Goal: Information Seeking & Learning: Check status

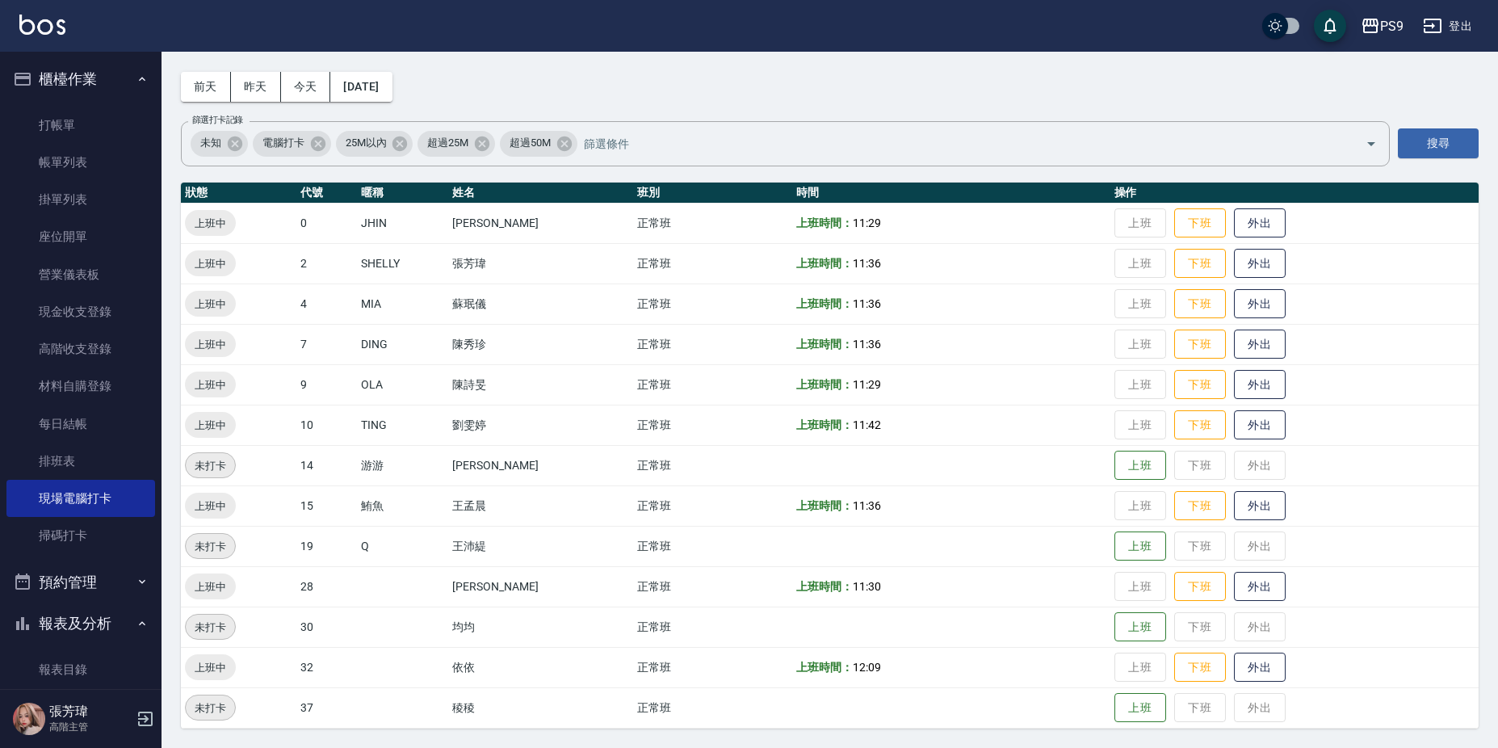
scroll to position [48, 0]
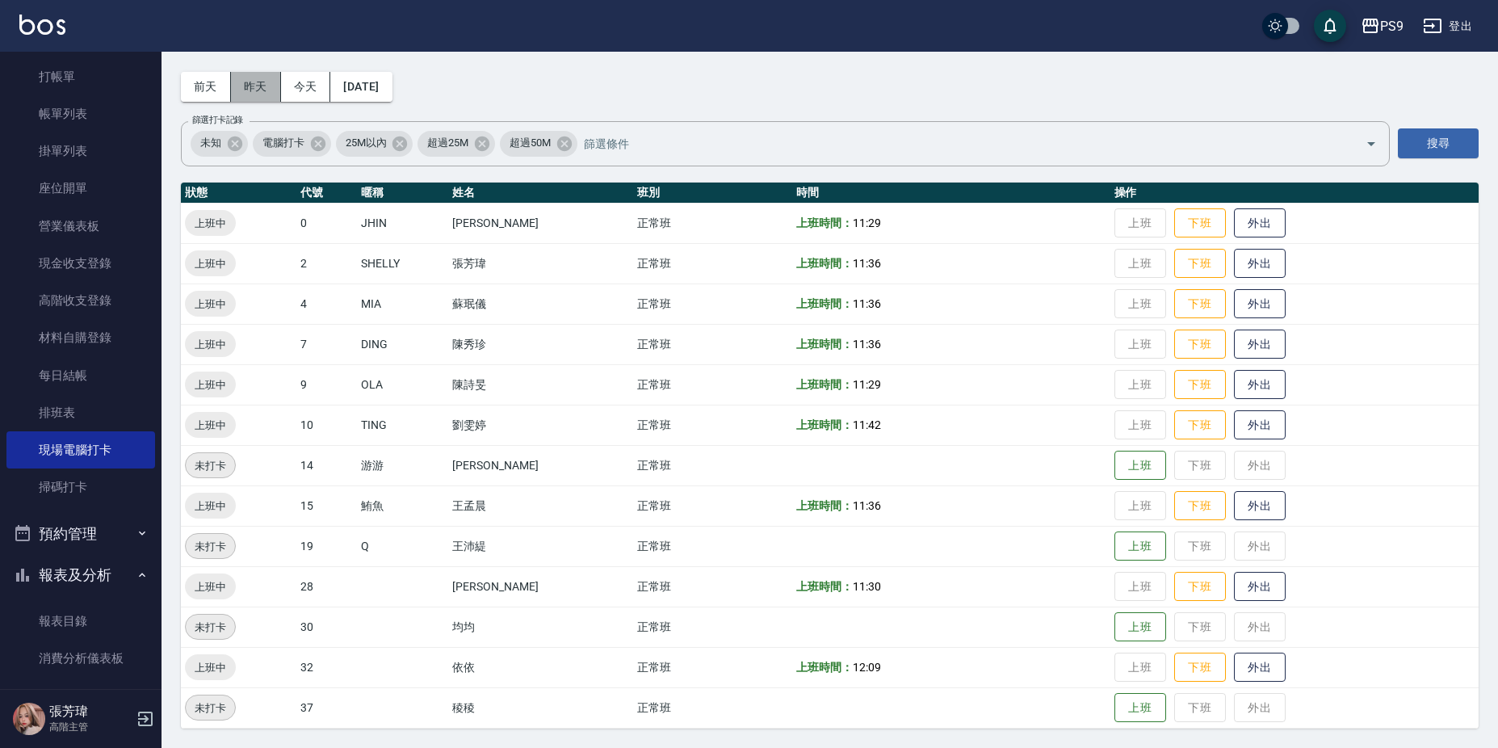
click at [257, 88] on button "昨天" at bounding box center [256, 87] width 50 height 30
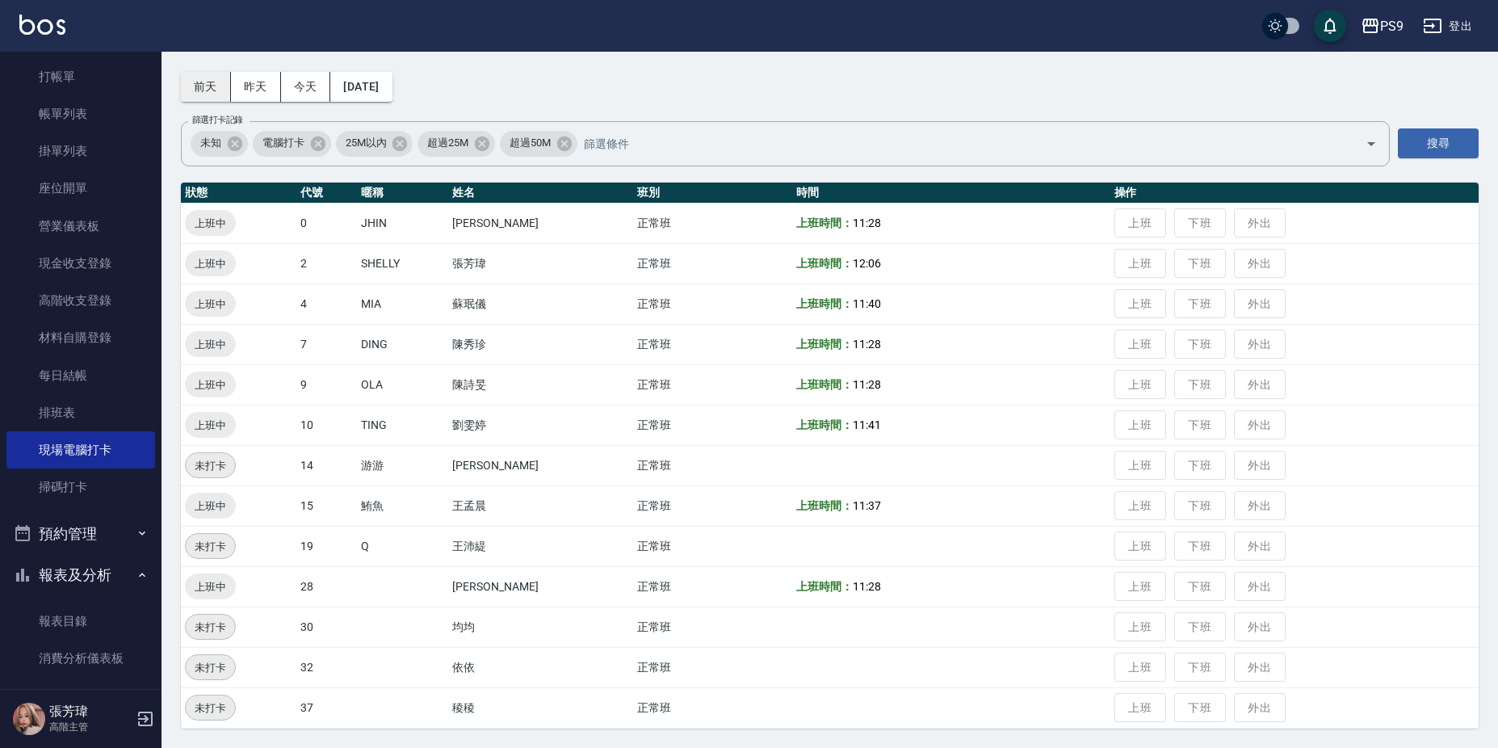
click at [205, 80] on button "前天" at bounding box center [206, 87] width 50 height 30
click at [365, 87] on button "[DATE]" at bounding box center [360, 87] width 61 height 30
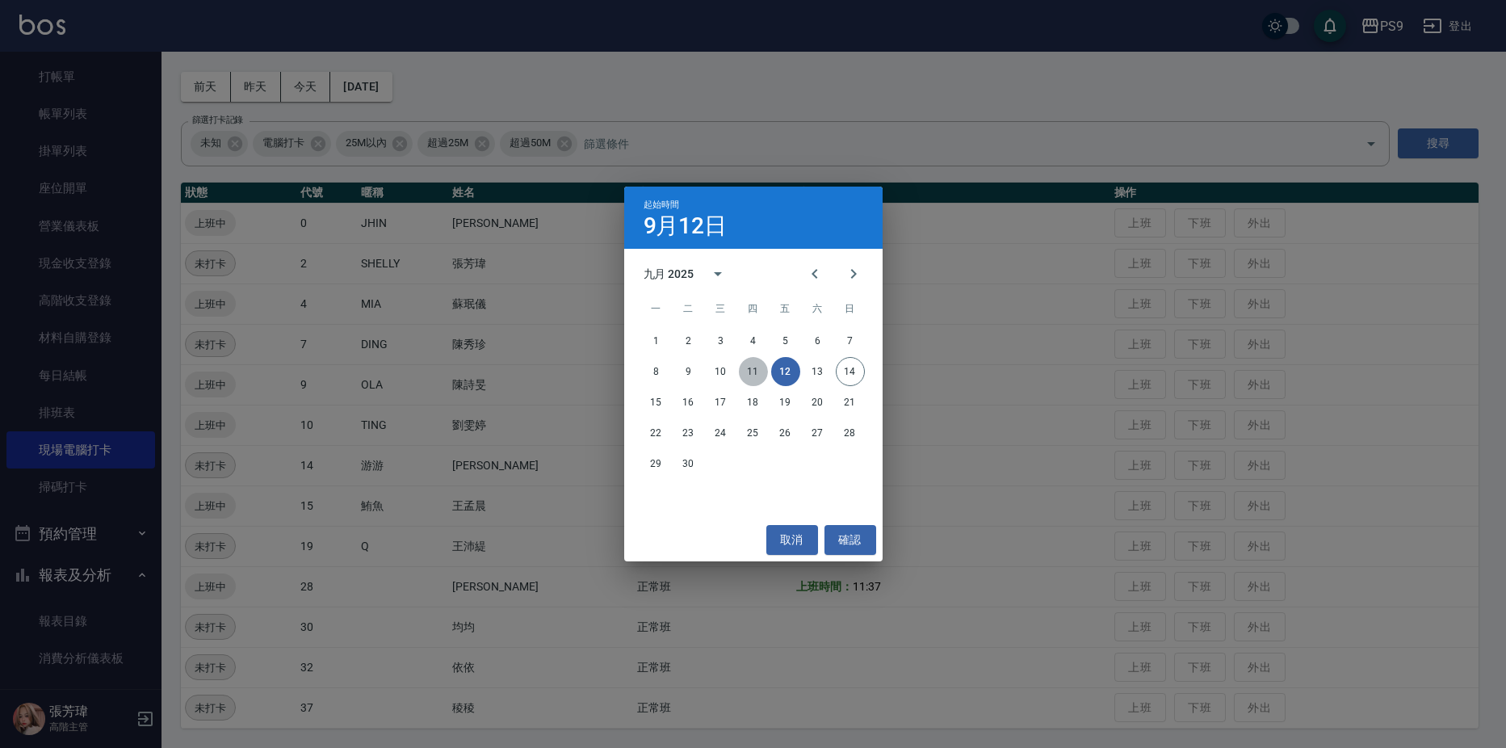
click at [751, 371] on button "11" at bounding box center [753, 371] width 29 height 29
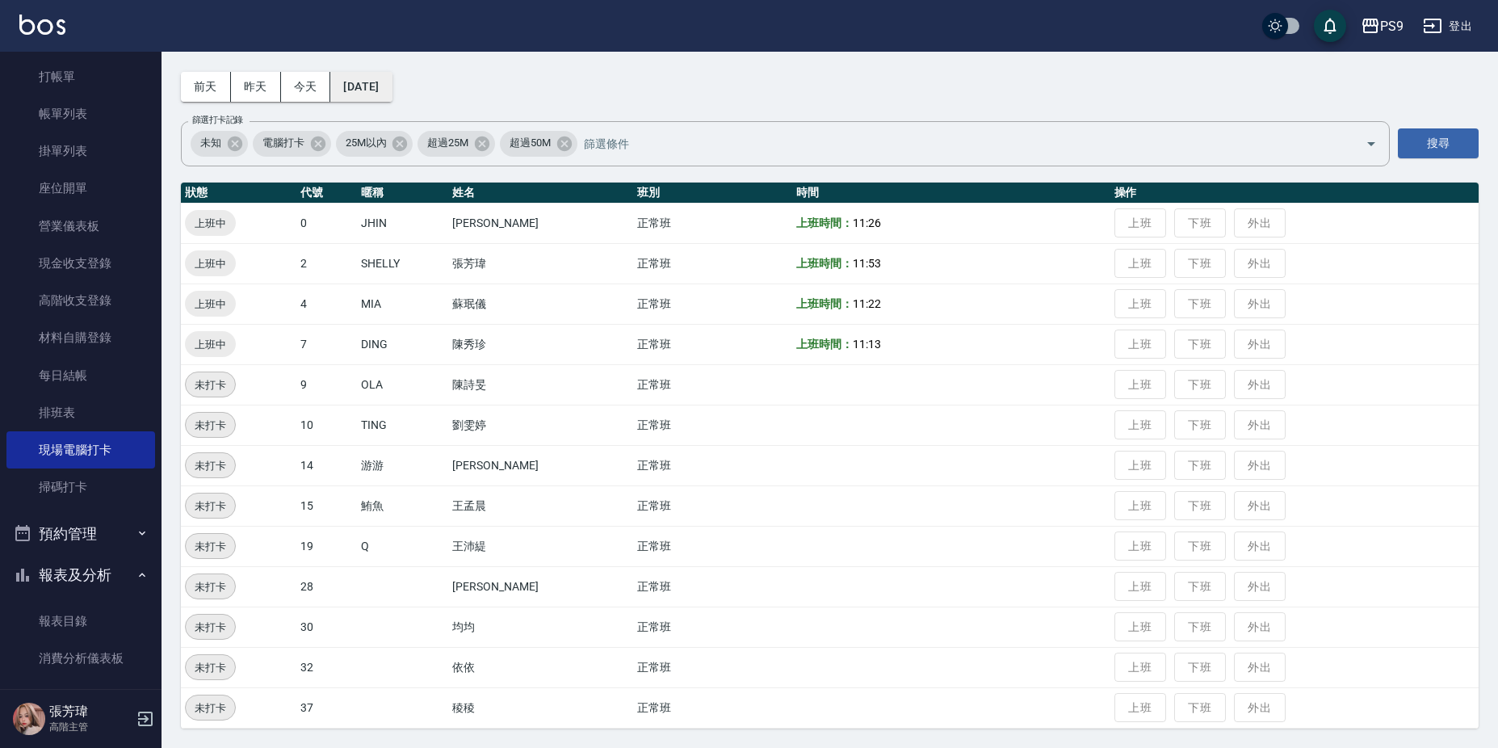
click at [392, 89] on button "[DATE]" at bounding box center [360, 87] width 61 height 30
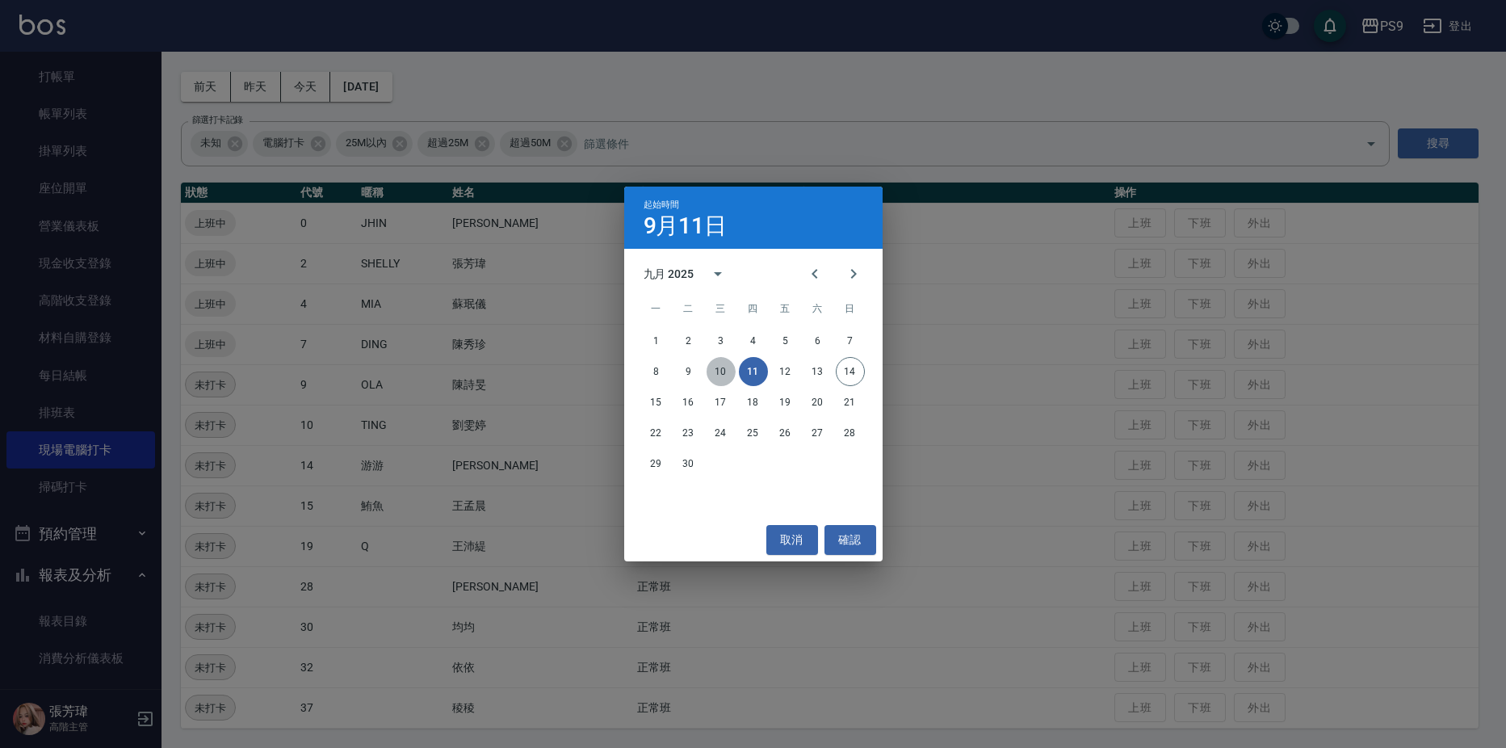
click at [720, 373] on button "10" at bounding box center [721, 371] width 29 height 29
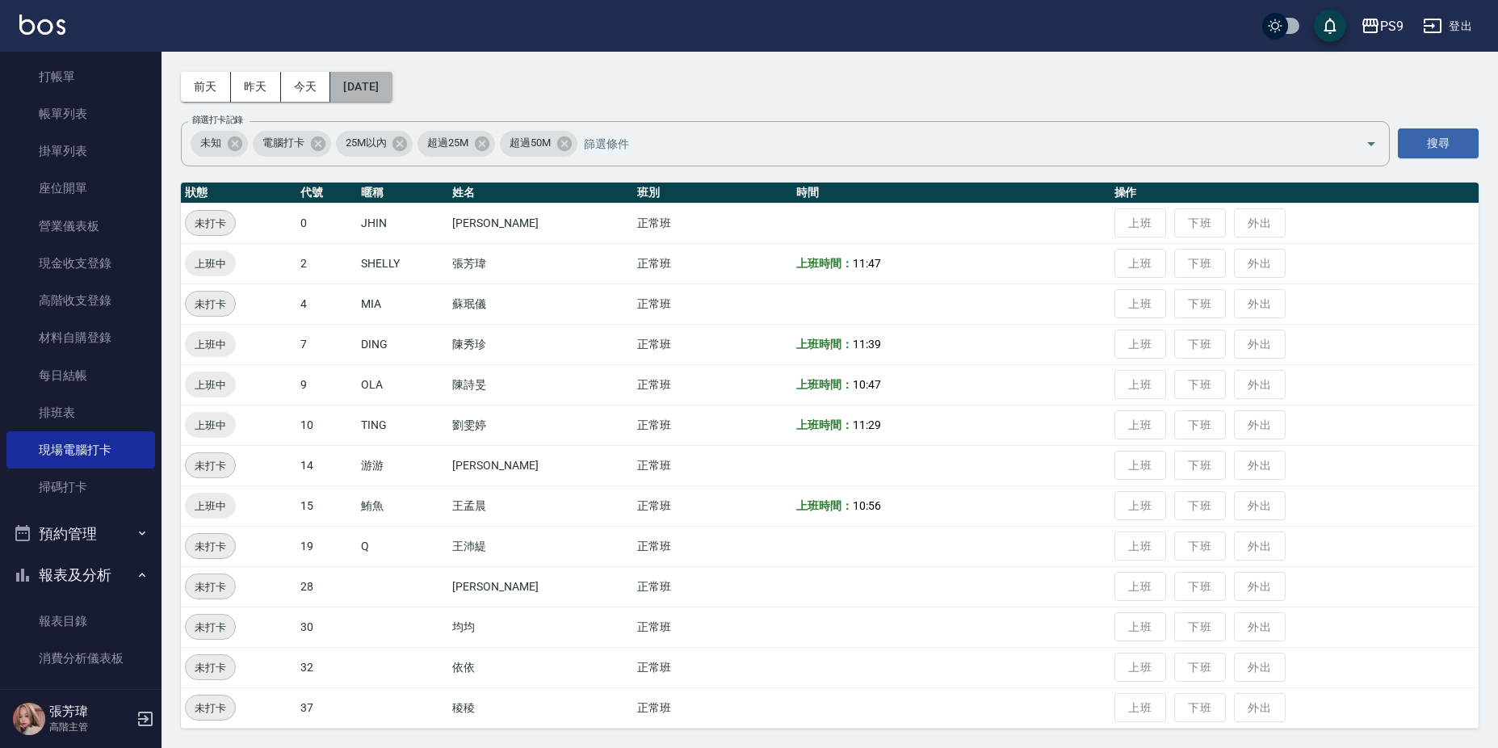
click at [374, 87] on button "[DATE]" at bounding box center [360, 87] width 61 height 30
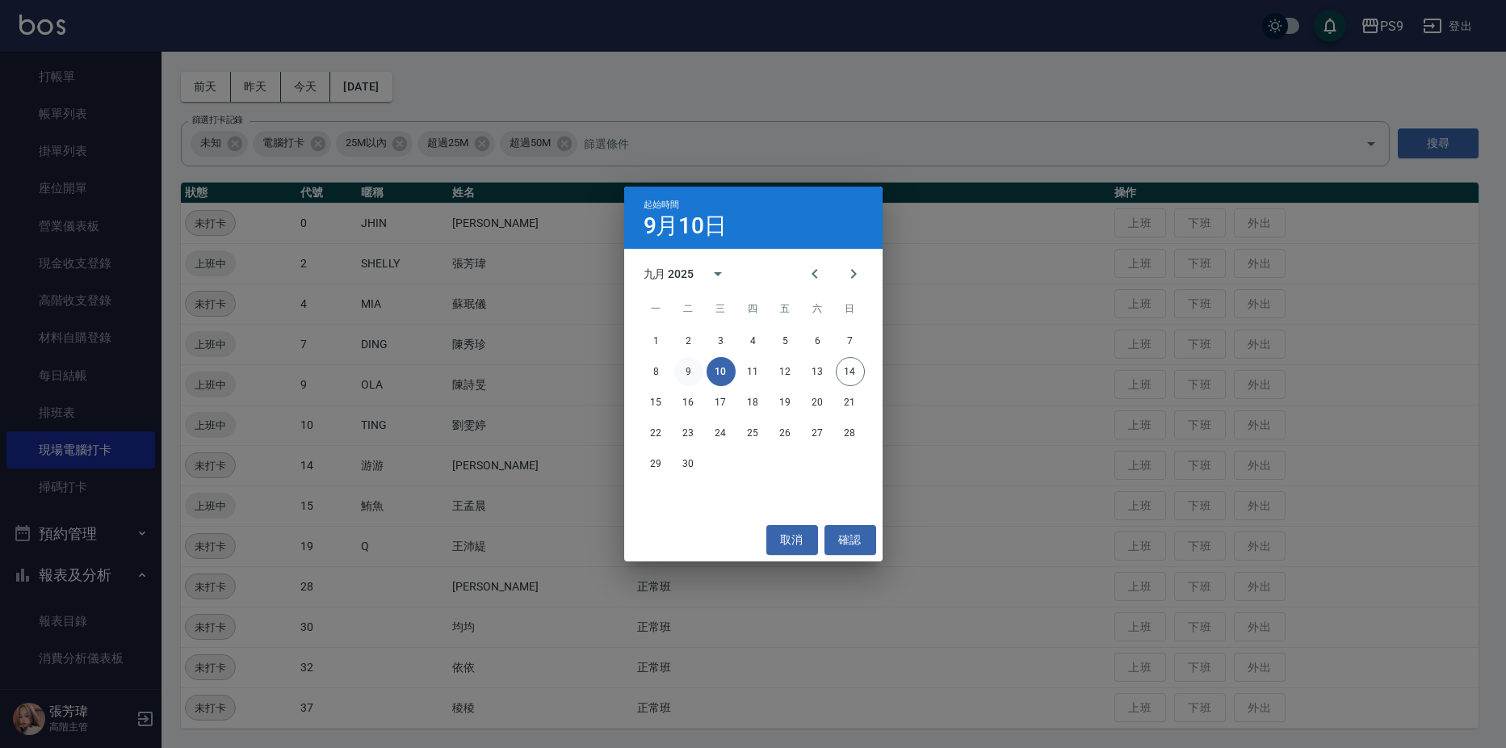
click at [678, 372] on button "9" at bounding box center [688, 371] width 29 height 29
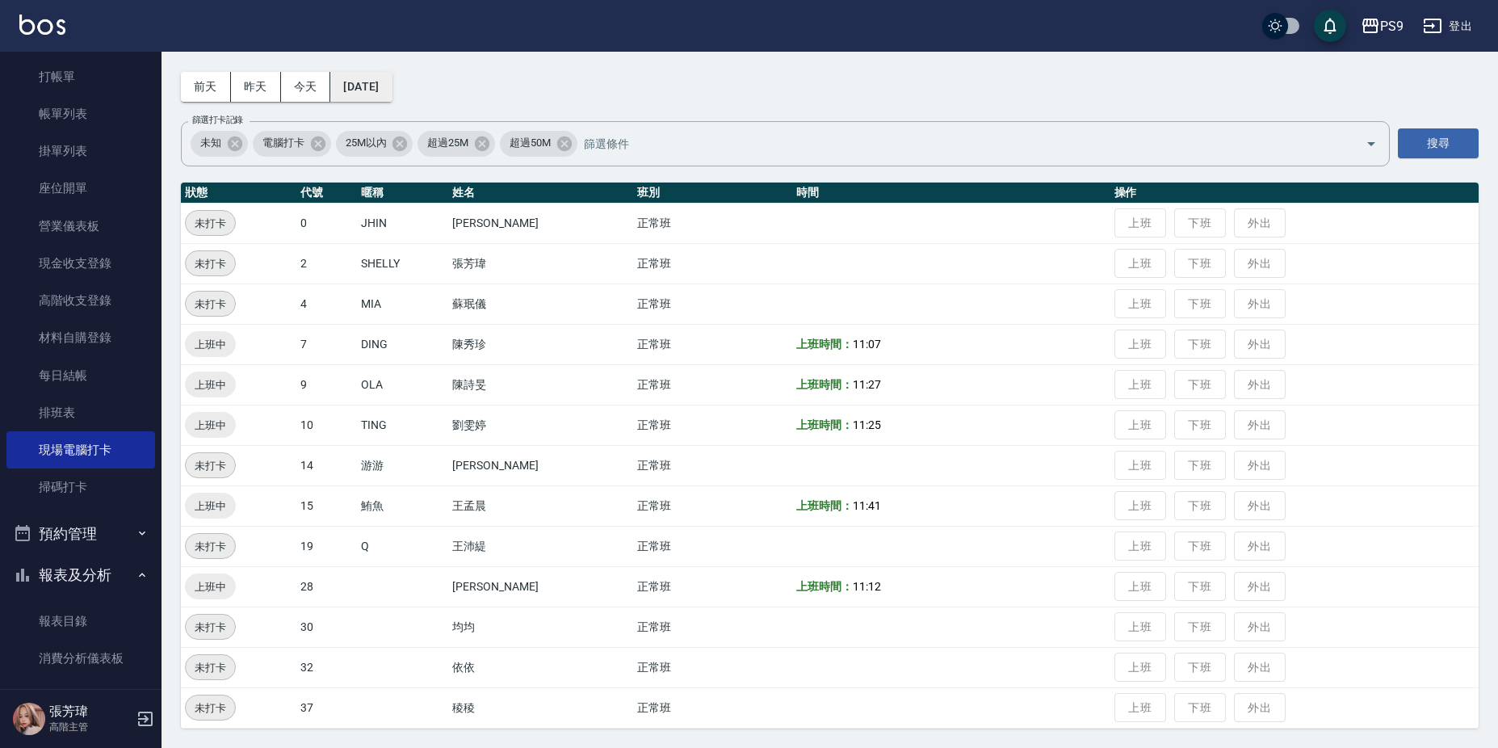
click at [392, 92] on button "[DATE]" at bounding box center [360, 87] width 61 height 30
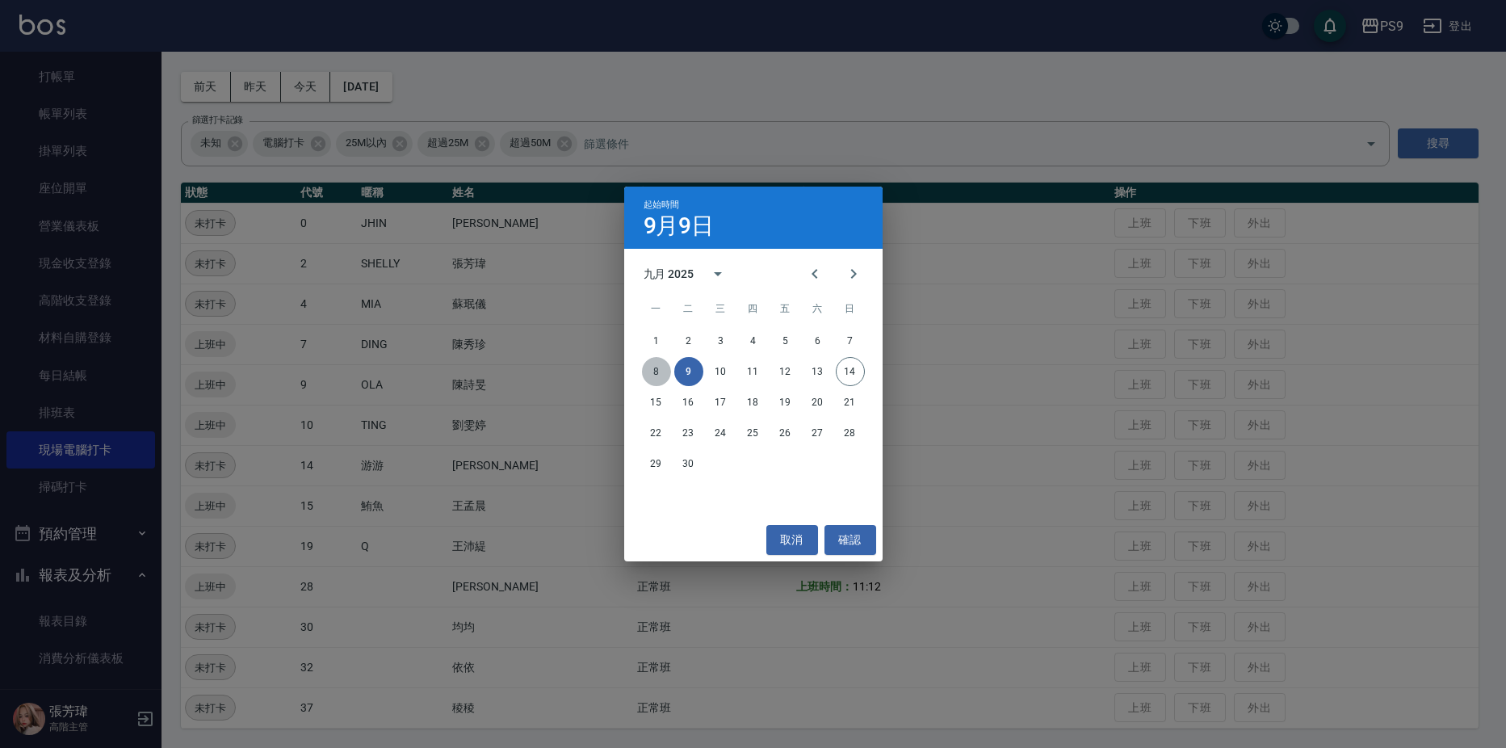
click at [661, 363] on button "8" at bounding box center [656, 371] width 29 height 29
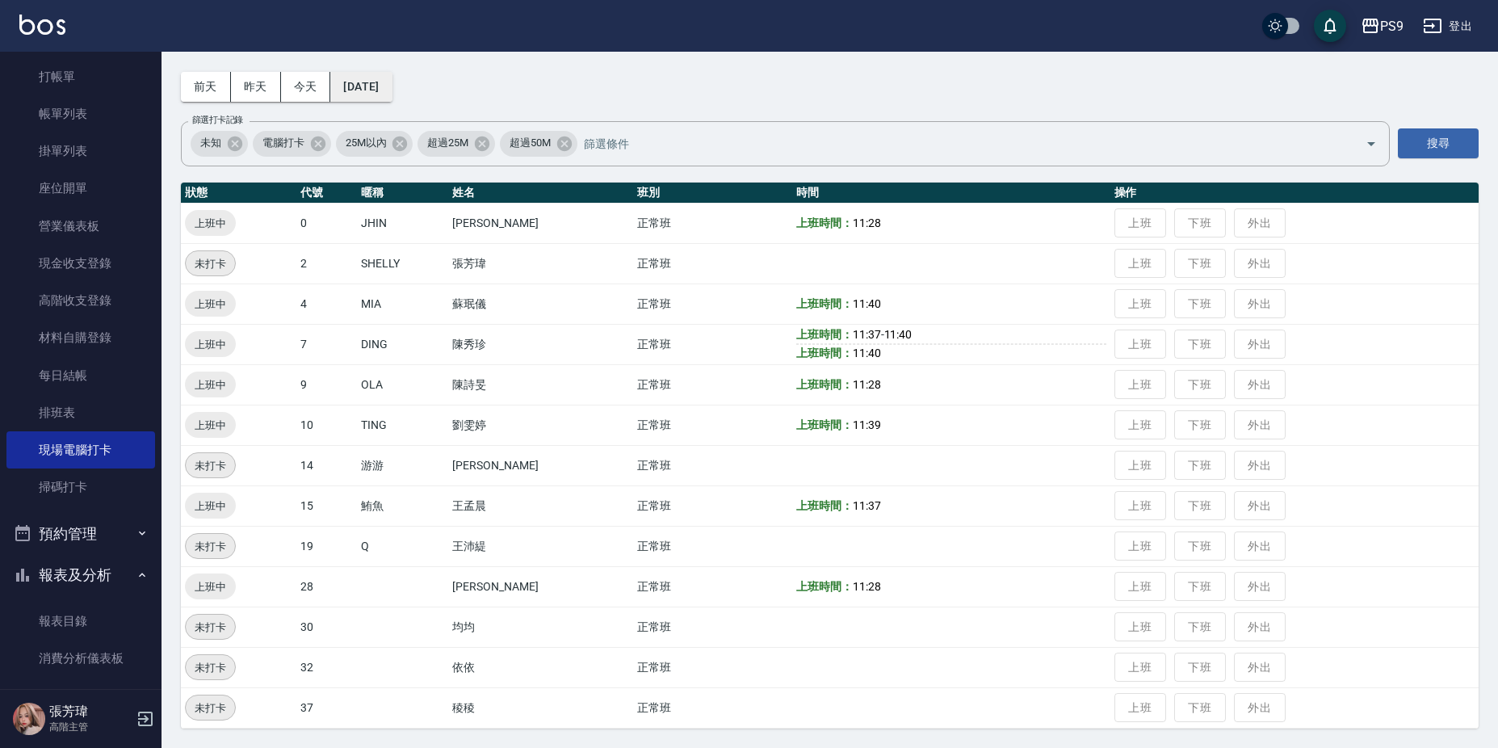
click at [392, 81] on button "[DATE]" at bounding box center [360, 87] width 61 height 30
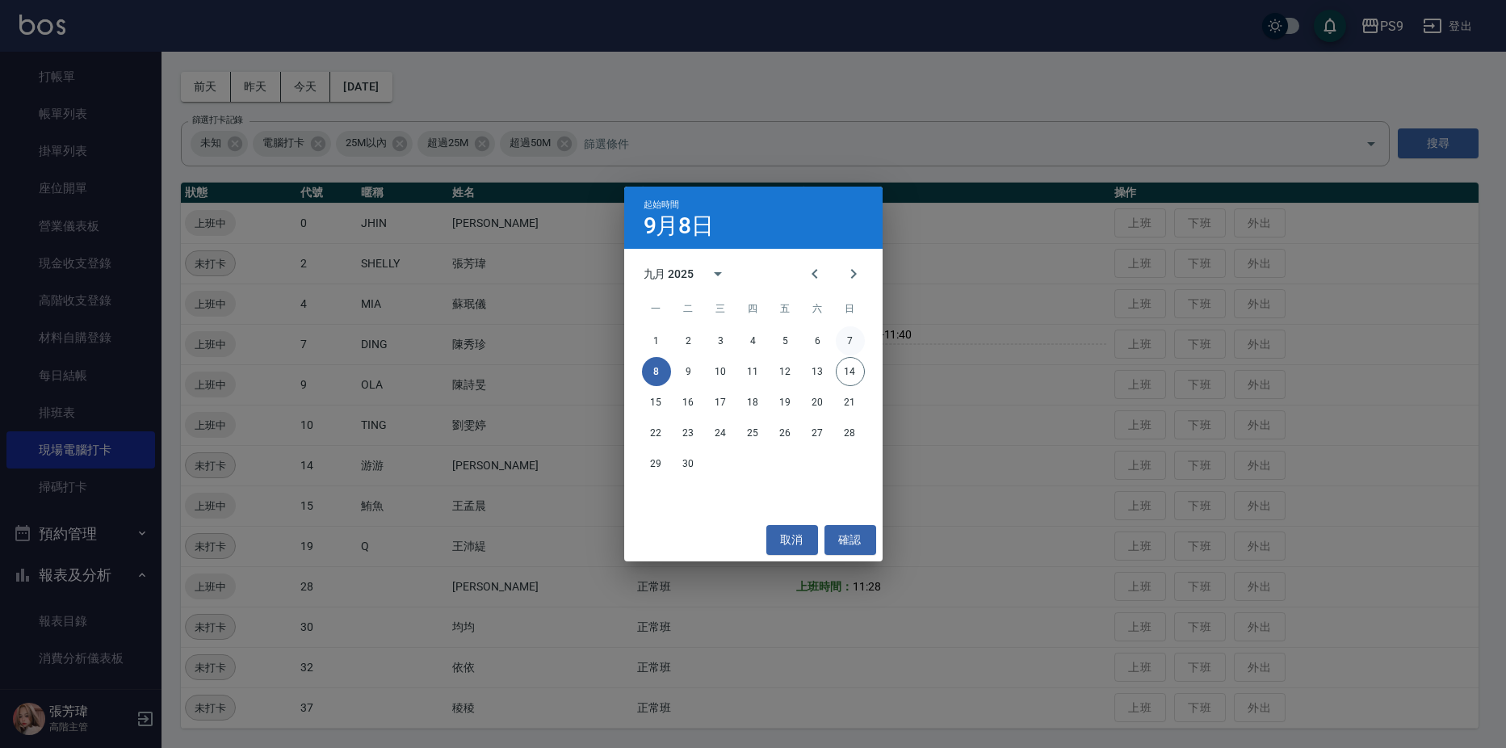
click at [847, 339] on button "7" at bounding box center [850, 340] width 29 height 29
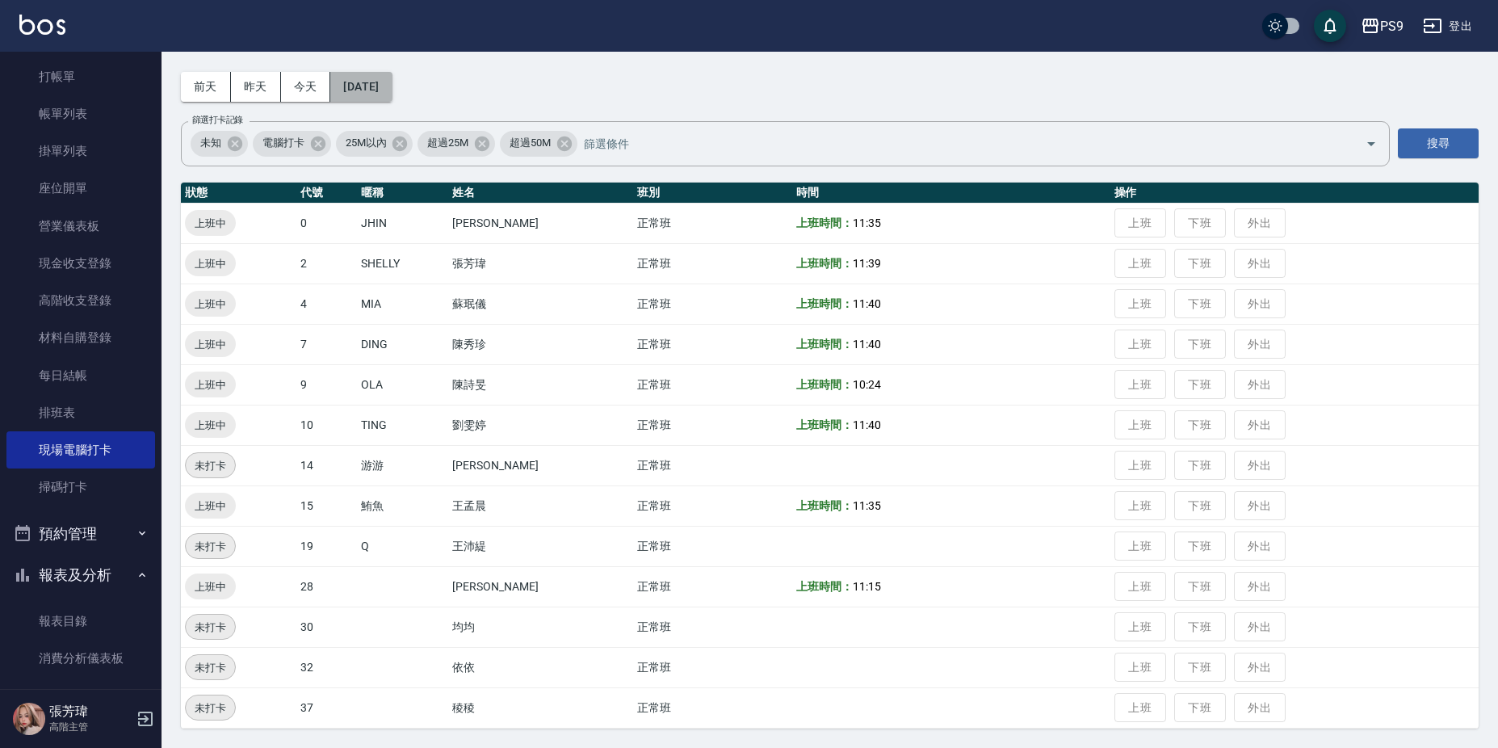
click at [380, 84] on button "[DATE]" at bounding box center [360, 87] width 61 height 30
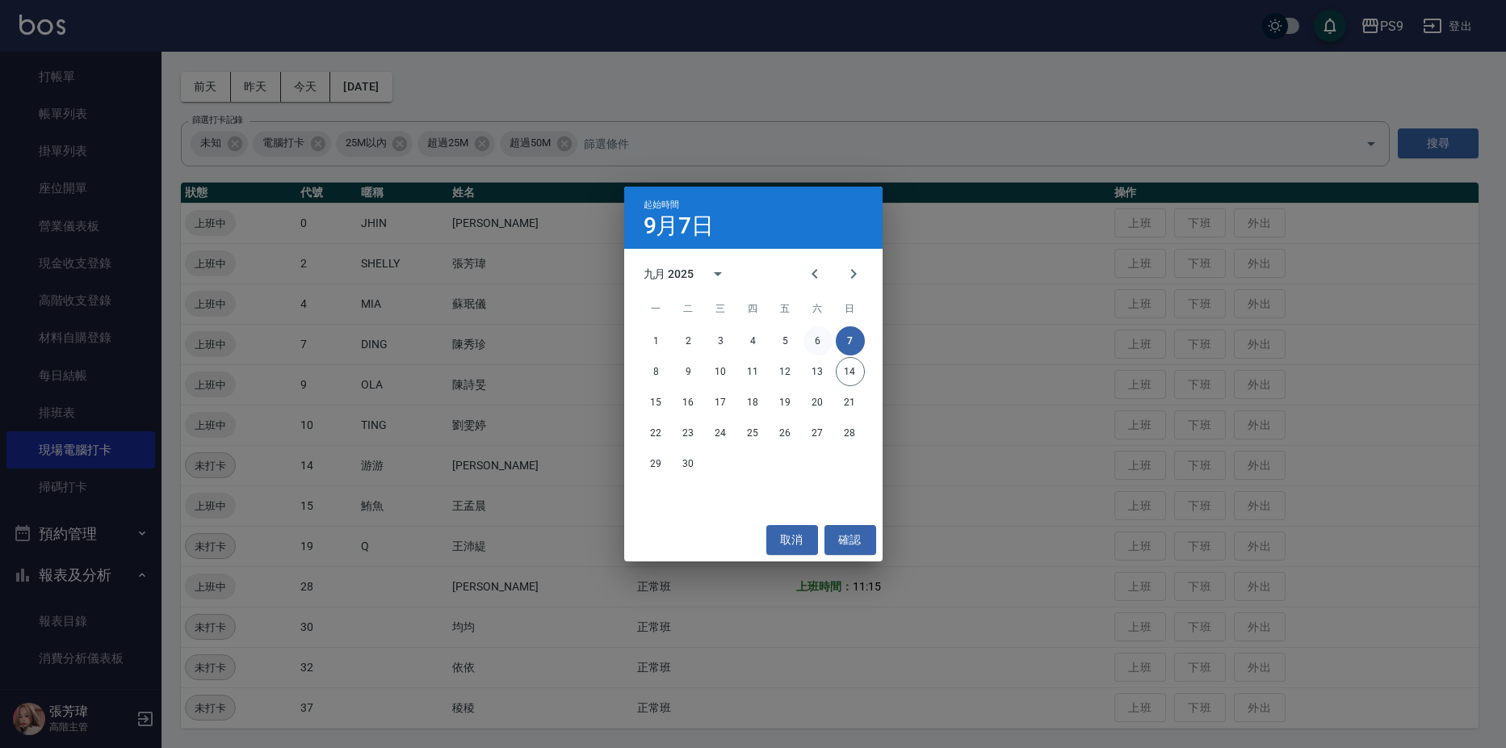
click at [817, 341] on button "6" at bounding box center [818, 340] width 29 height 29
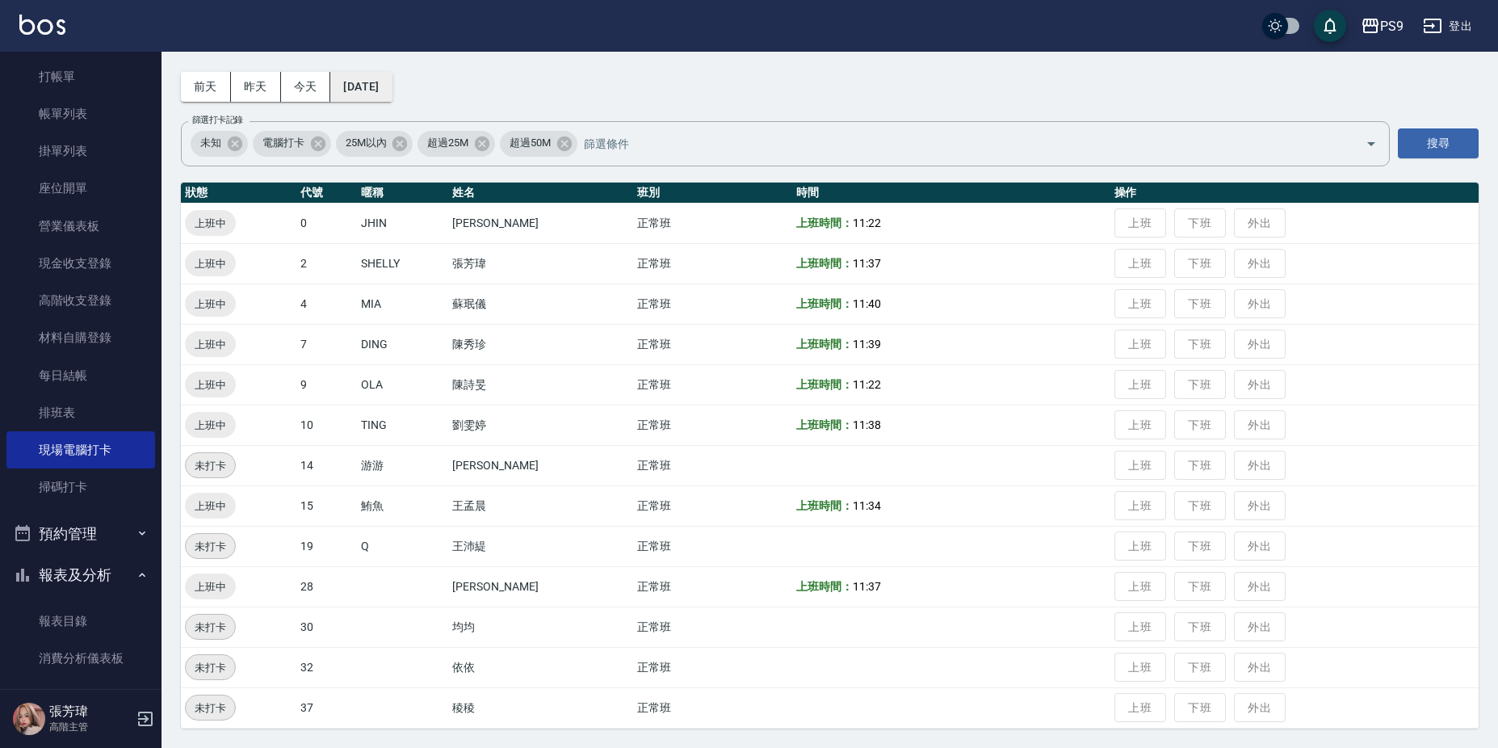
click at [361, 90] on button "[DATE]" at bounding box center [360, 87] width 61 height 30
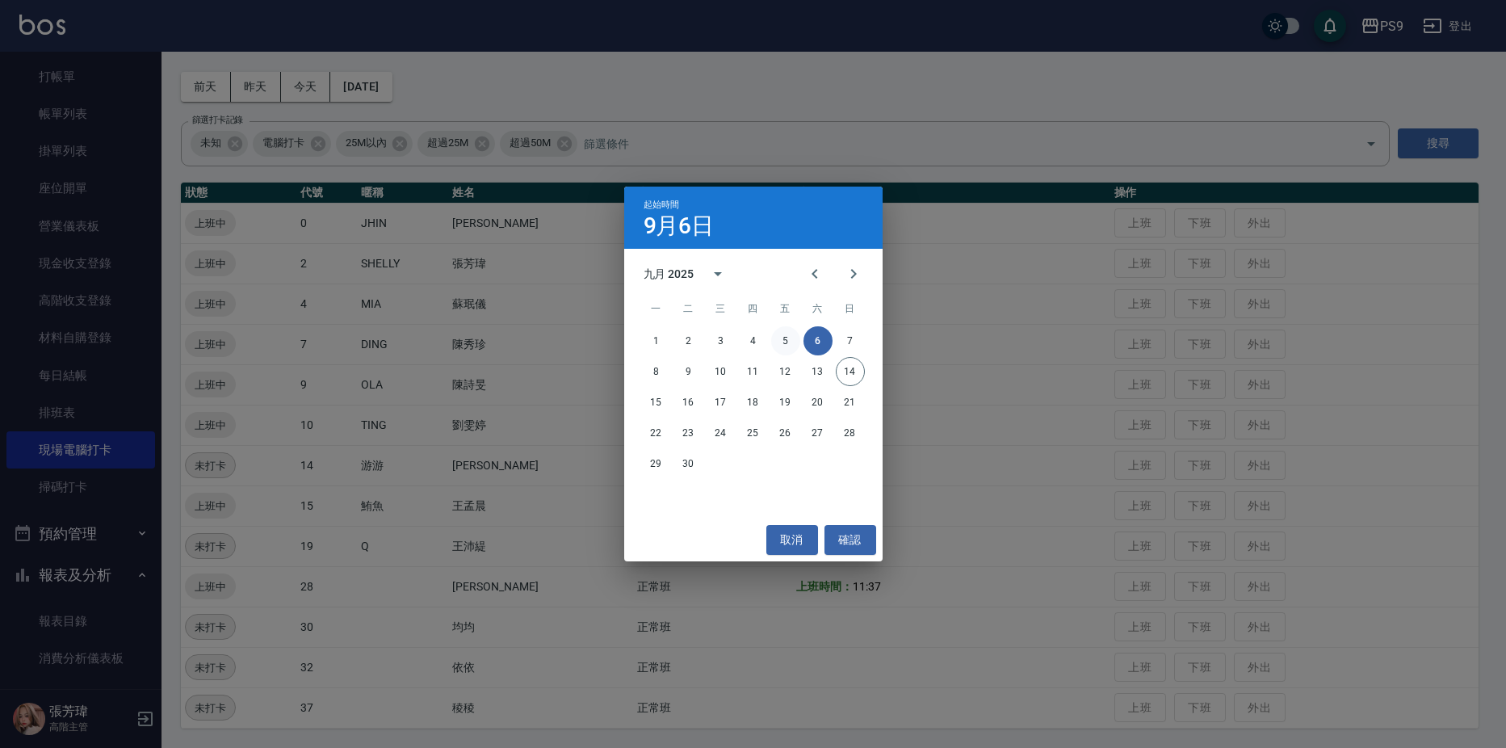
click at [775, 334] on button "5" at bounding box center [785, 340] width 29 height 29
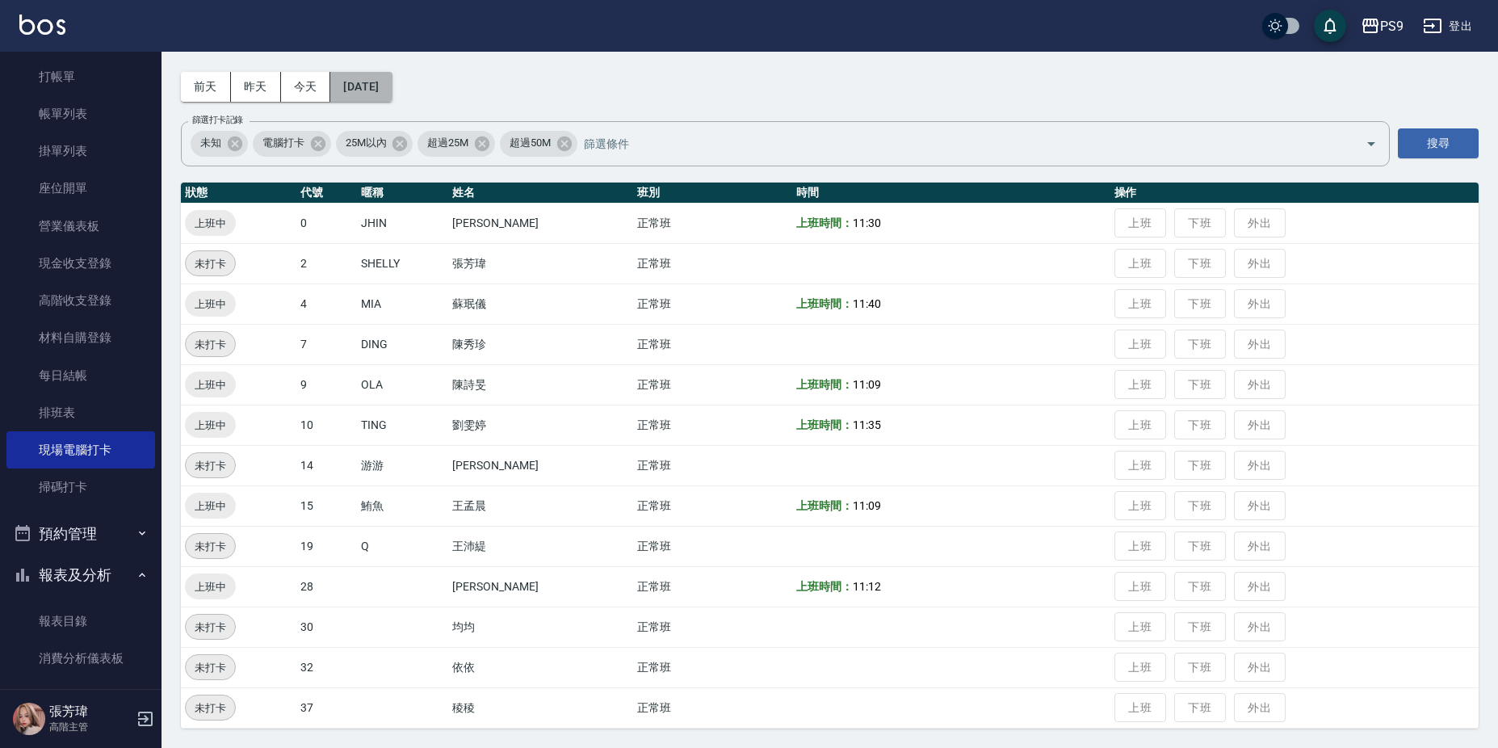
click at [392, 92] on button "[DATE]" at bounding box center [360, 87] width 61 height 30
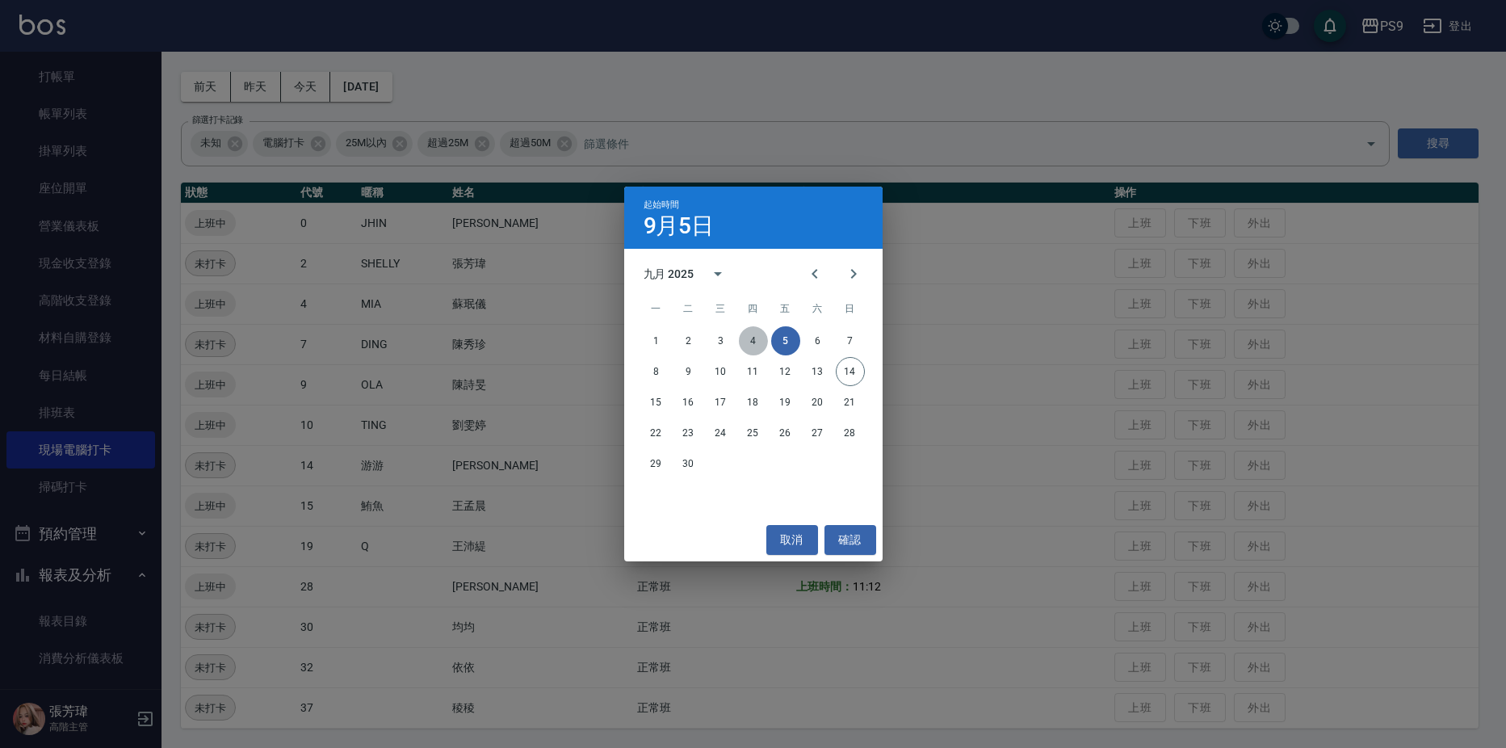
click at [753, 336] on button "4" at bounding box center [753, 340] width 29 height 29
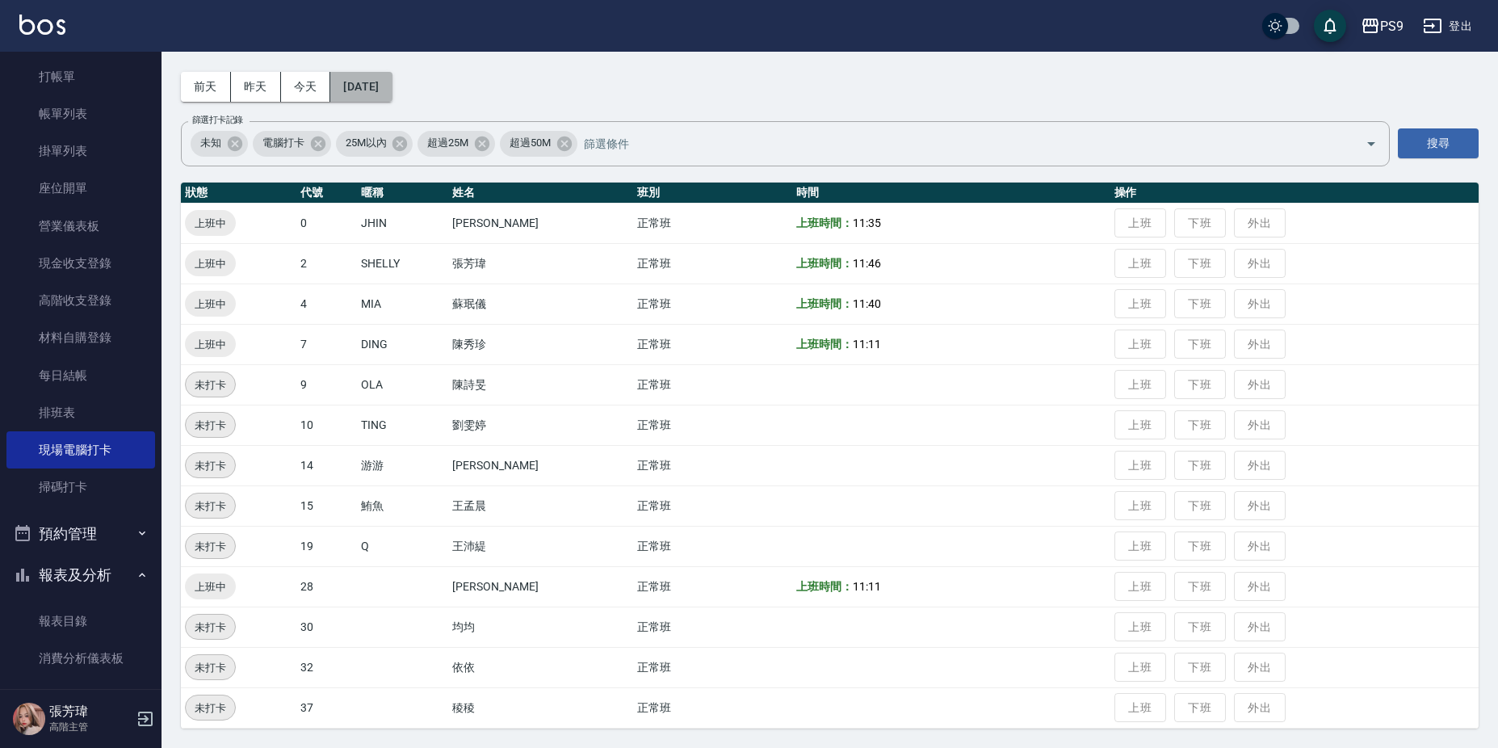
click at [367, 89] on button "[DATE]" at bounding box center [360, 87] width 61 height 30
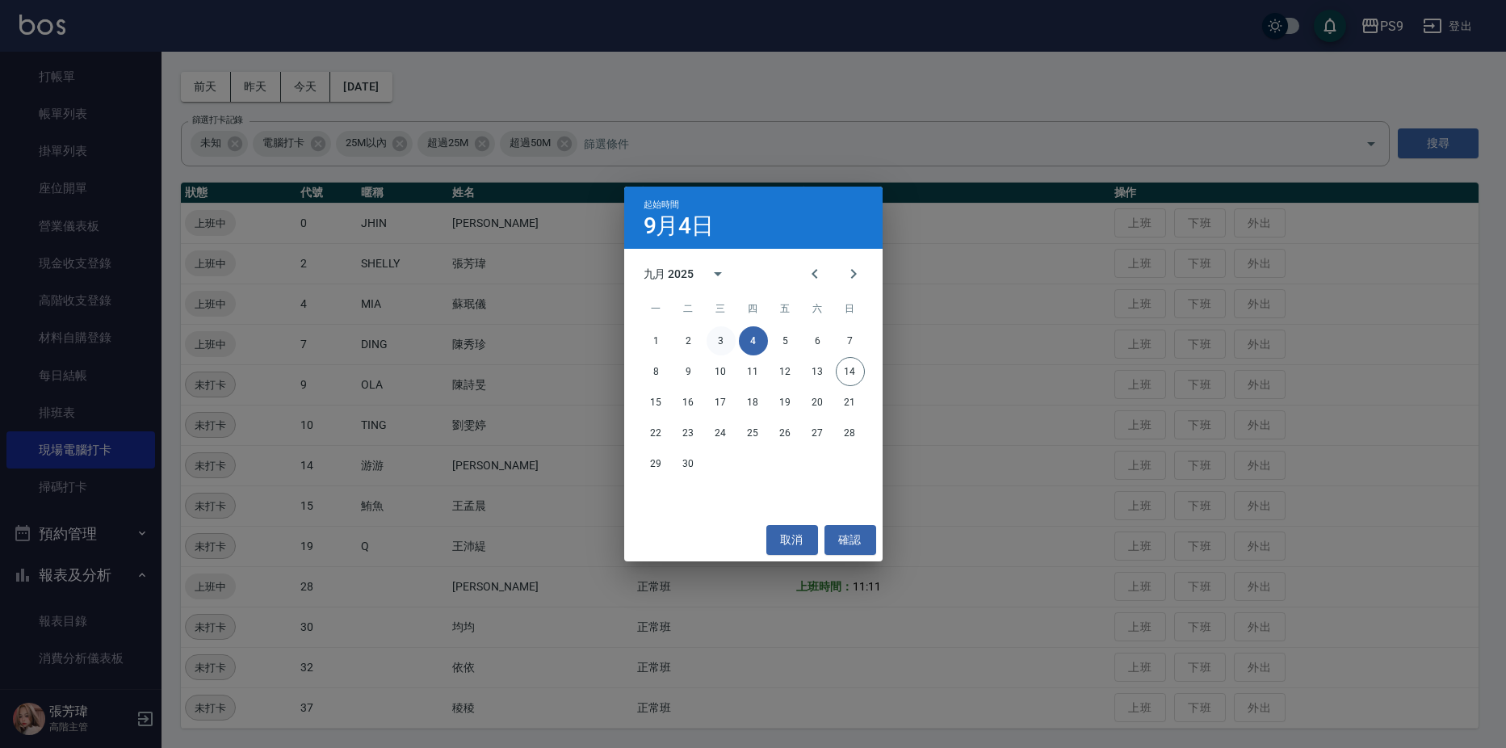
click at [716, 339] on button "3" at bounding box center [721, 340] width 29 height 29
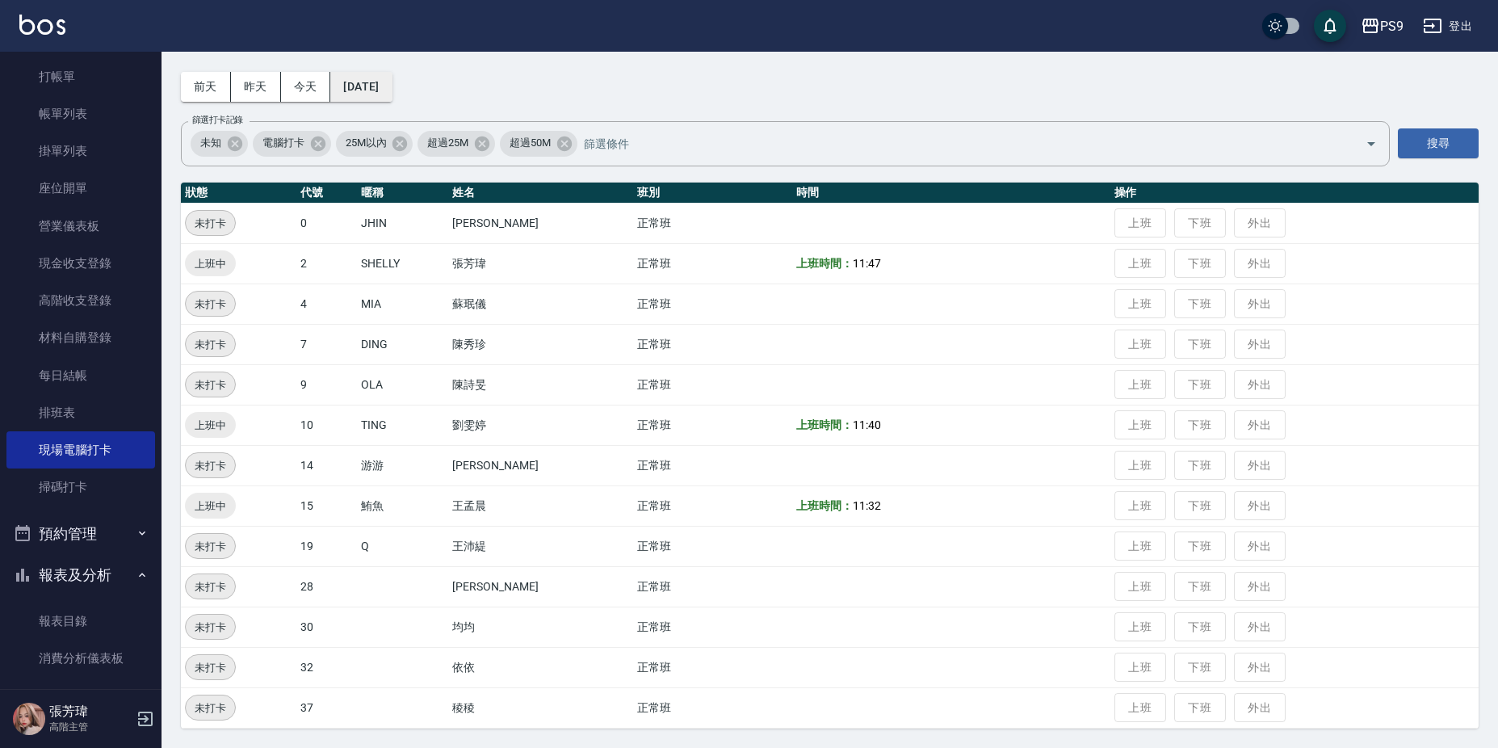
click at [342, 85] on button "[DATE]" at bounding box center [360, 87] width 61 height 30
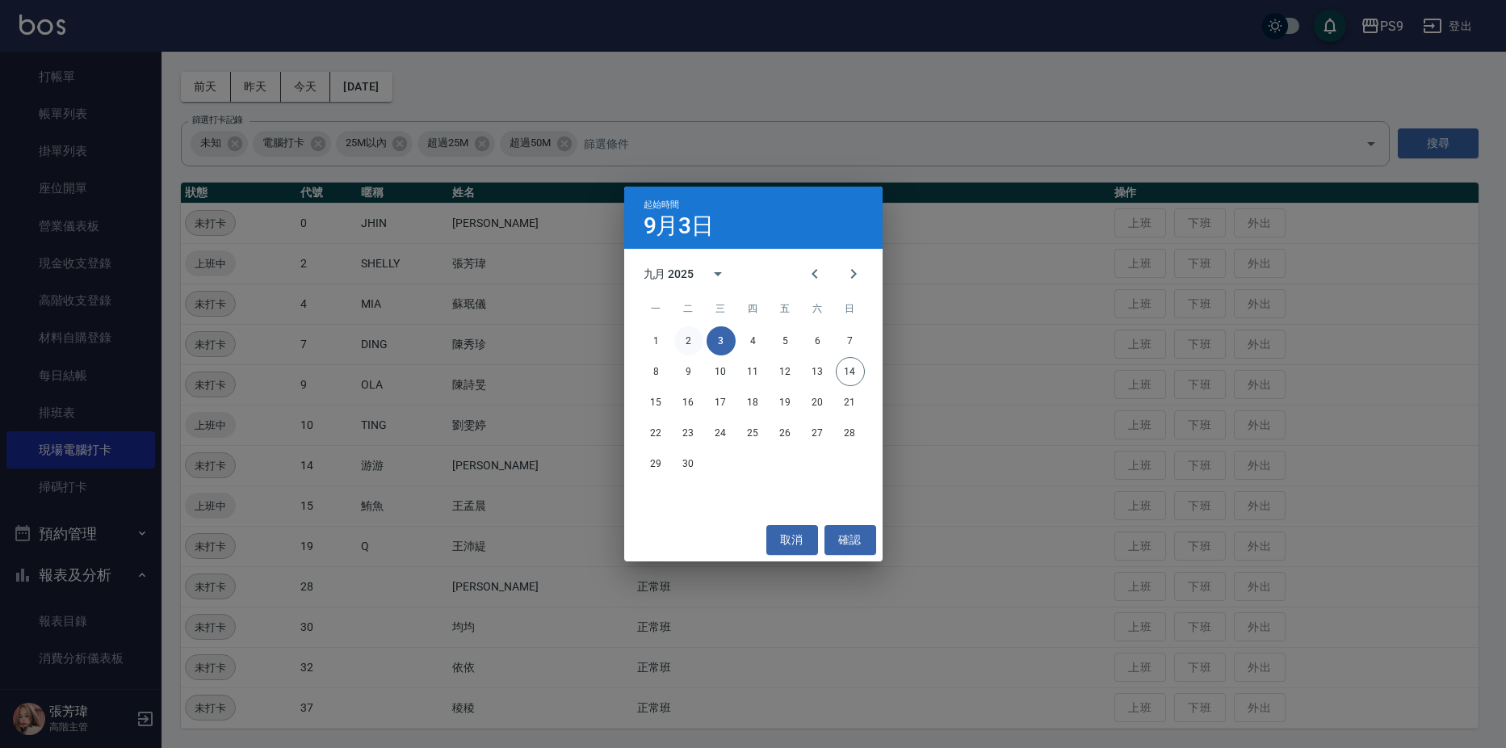
click at [684, 338] on button "2" at bounding box center [688, 340] width 29 height 29
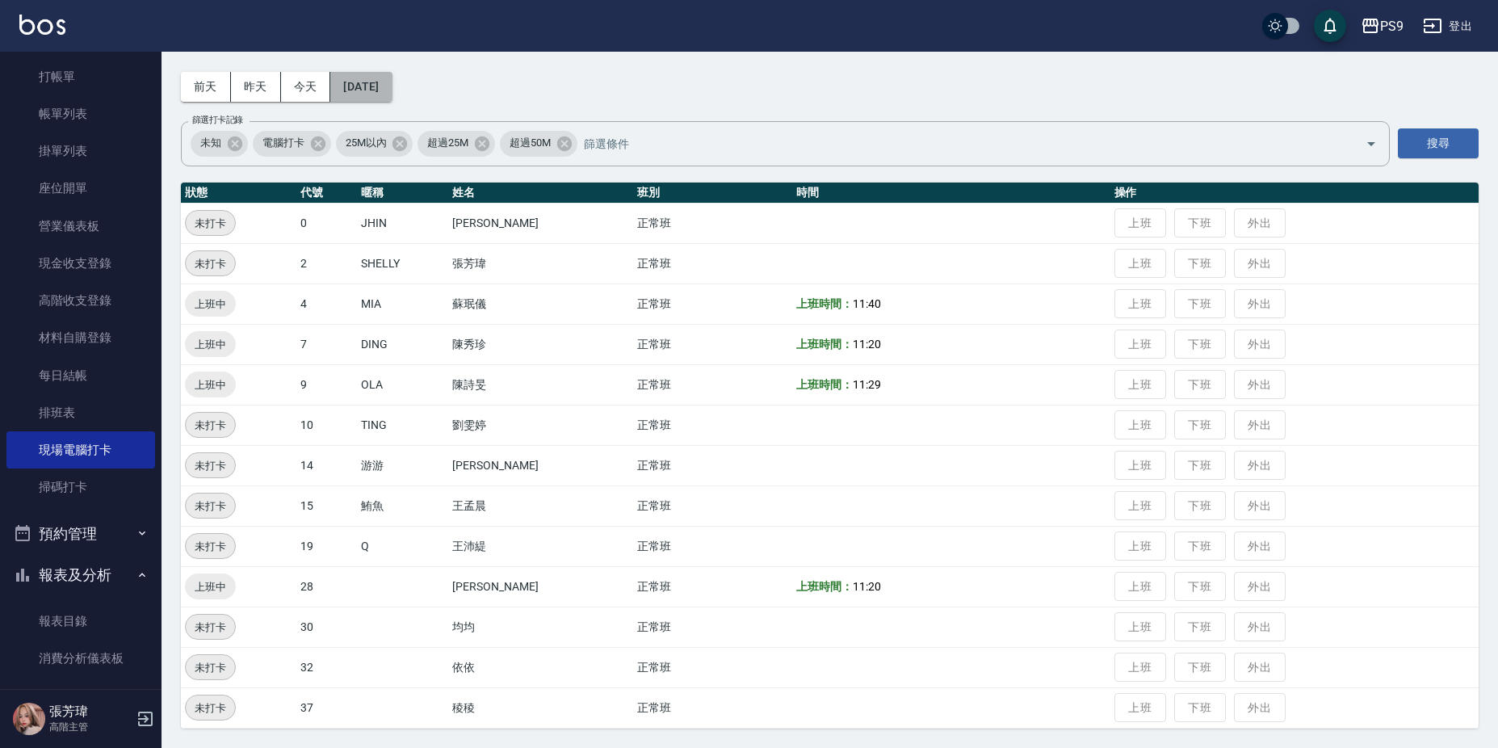
click at [373, 85] on button "[DATE]" at bounding box center [360, 87] width 61 height 30
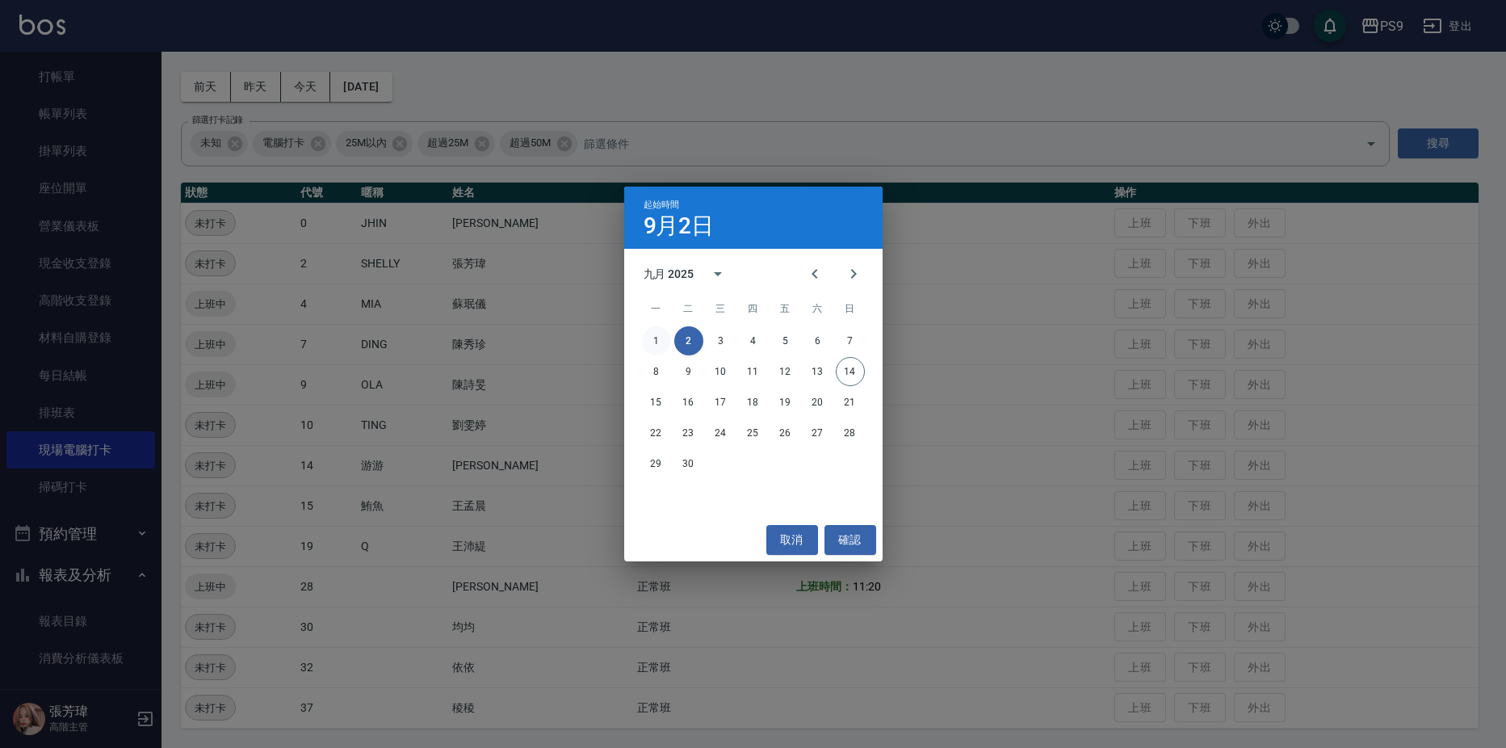
click at [657, 337] on button "1" at bounding box center [656, 340] width 29 height 29
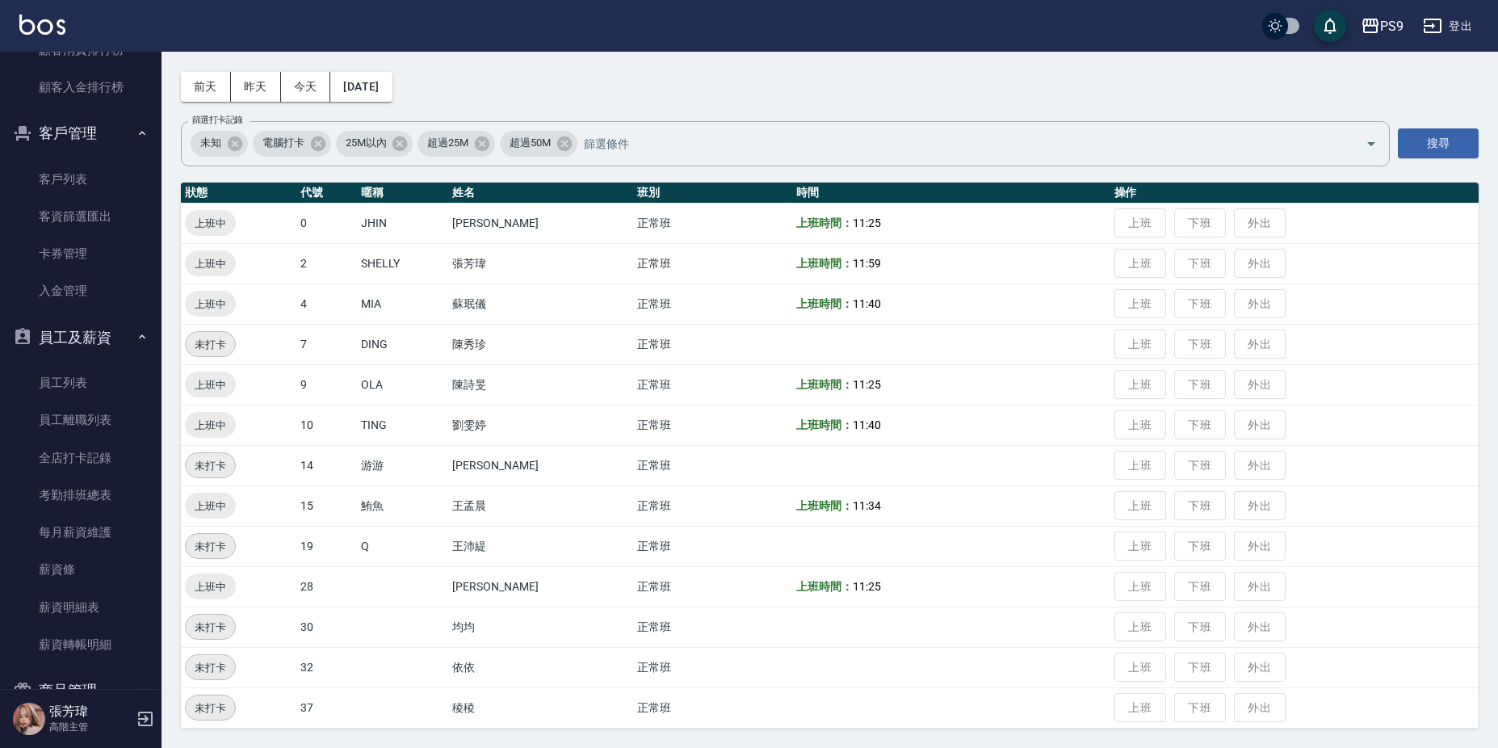
scroll to position [2239, 0]
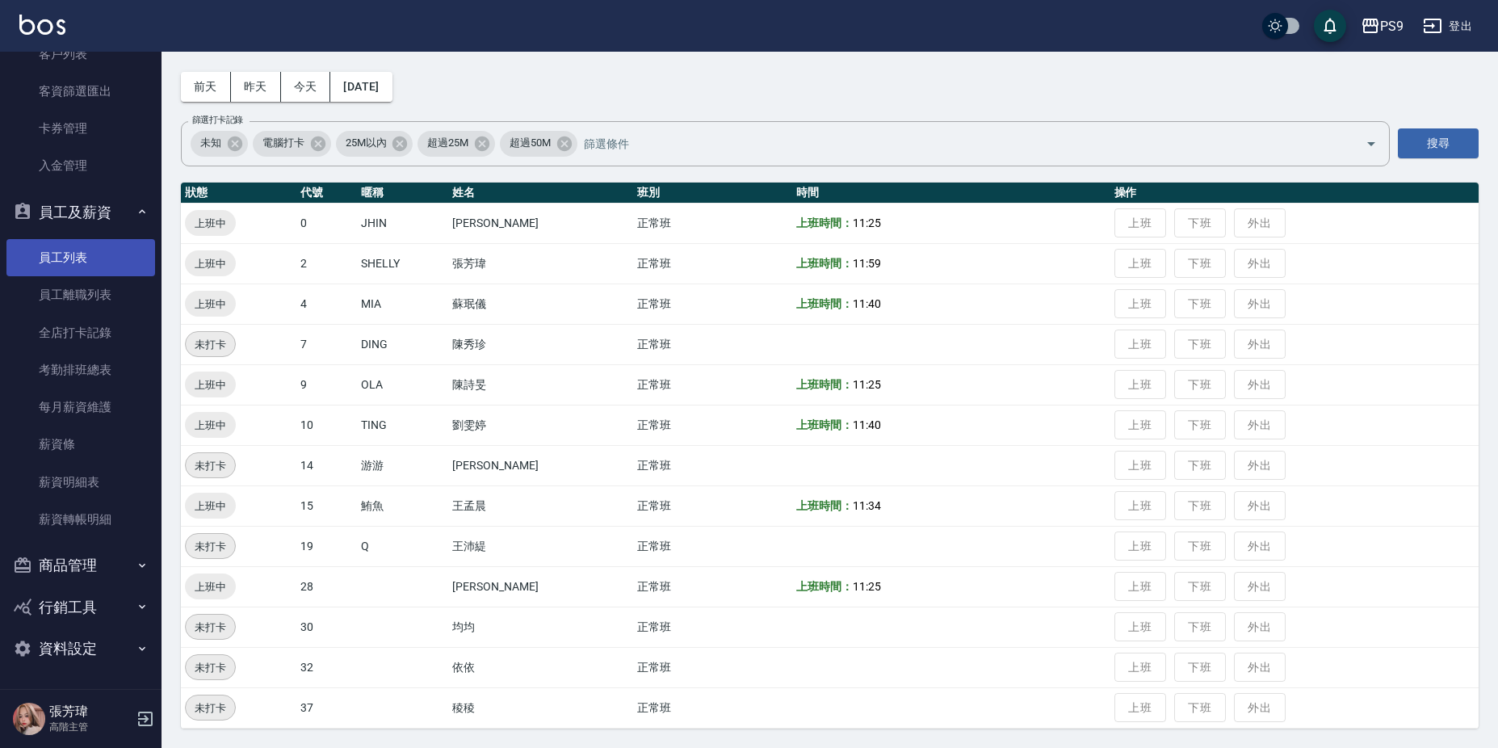
click at [99, 254] on link "員工列表" at bounding box center [80, 257] width 149 height 37
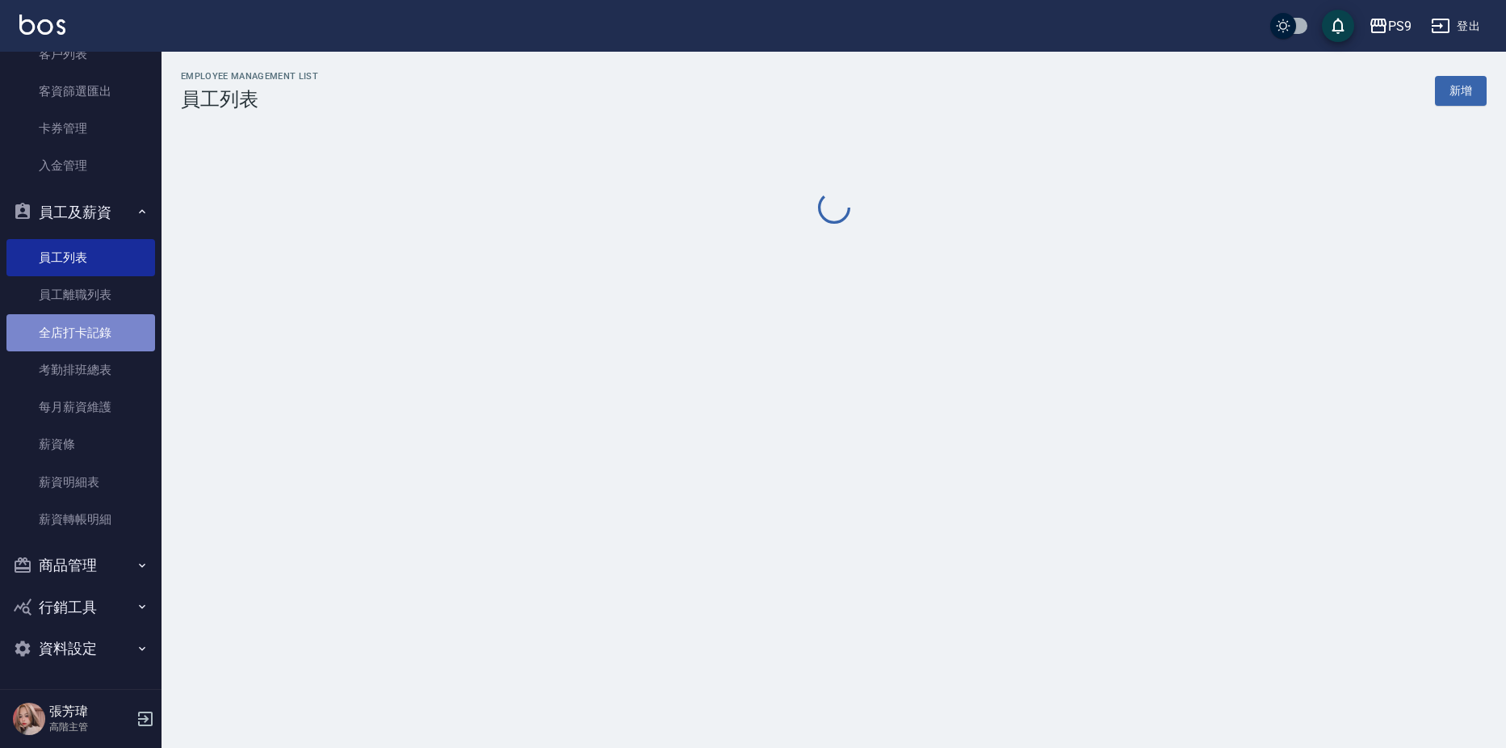
click at [94, 331] on link "全店打卡記錄" at bounding box center [80, 332] width 149 height 37
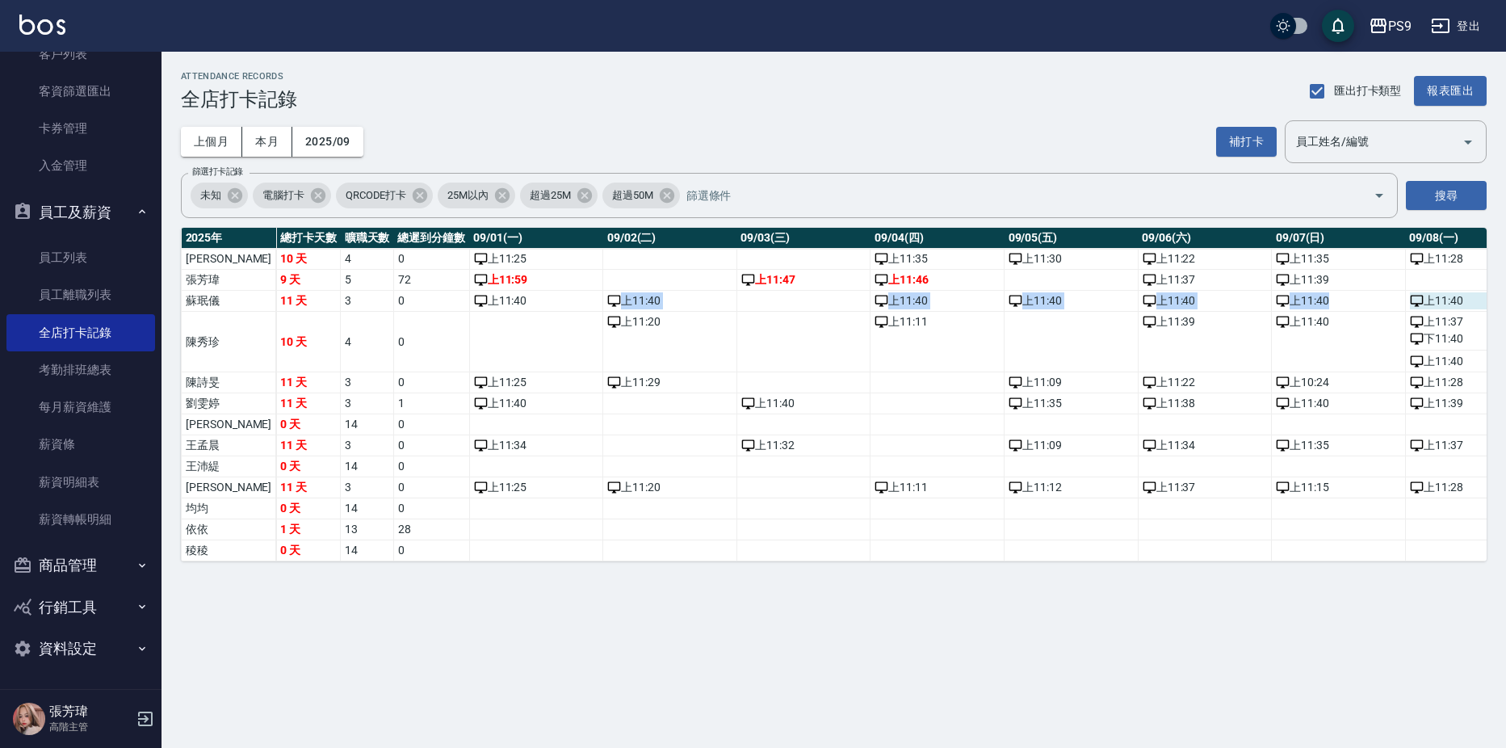
drag, startPoint x: 484, startPoint y: 300, endPoint x: 1422, endPoint y: 298, distance: 938.5
click at [1422, 298] on div "上 11:40" at bounding box center [1472, 300] width 125 height 17
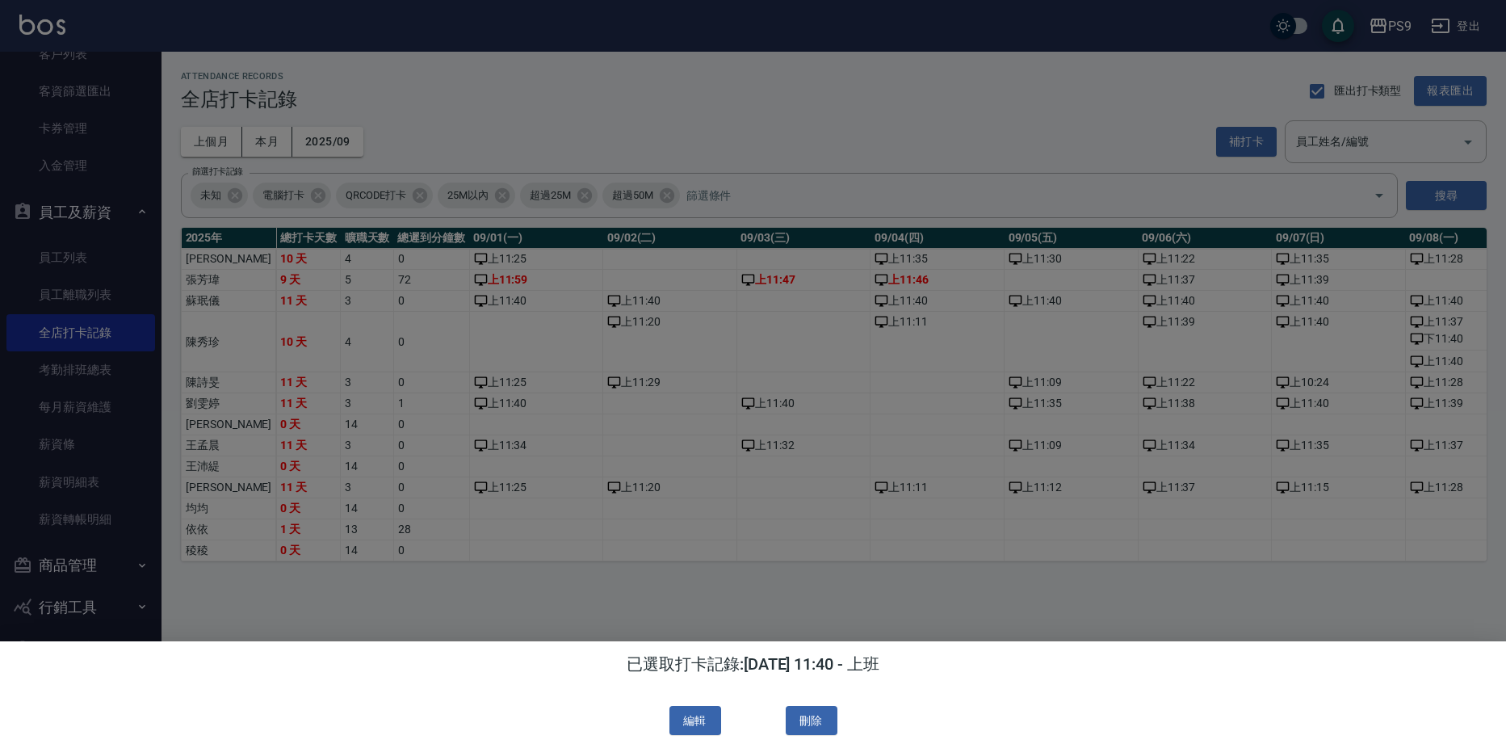
click at [637, 540] on div at bounding box center [753, 374] width 1506 height 748
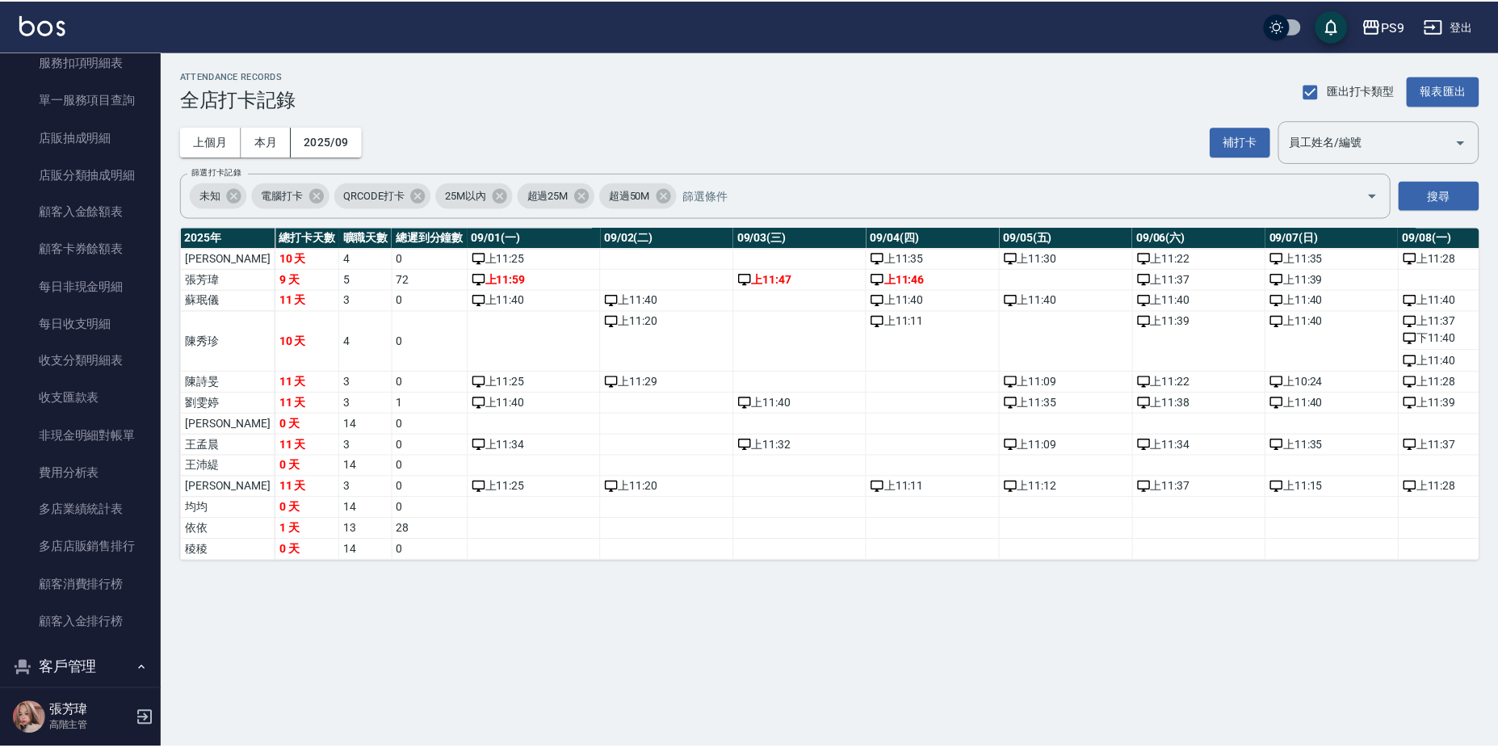
scroll to position [1431, 0]
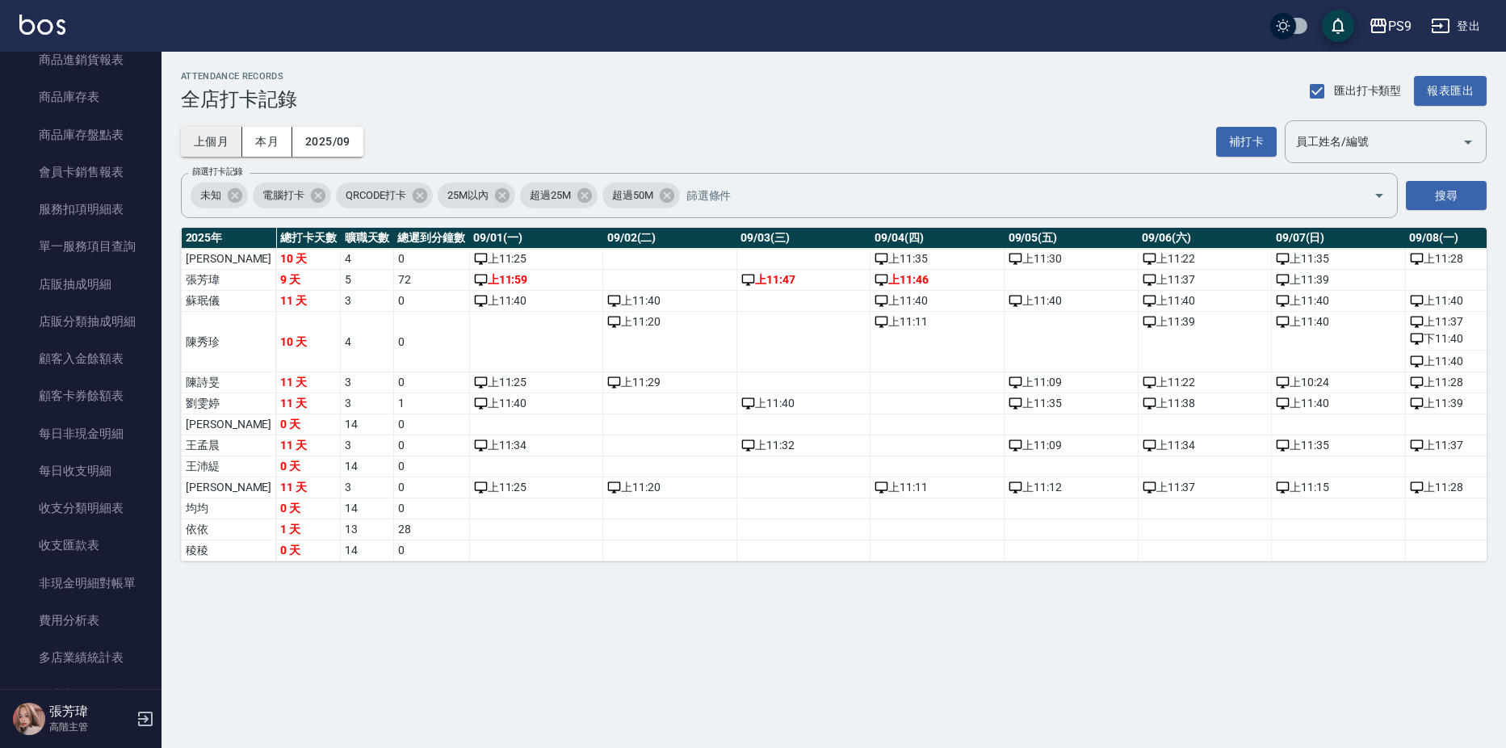
click at [216, 143] on button "上個月" at bounding box center [211, 142] width 61 height 30
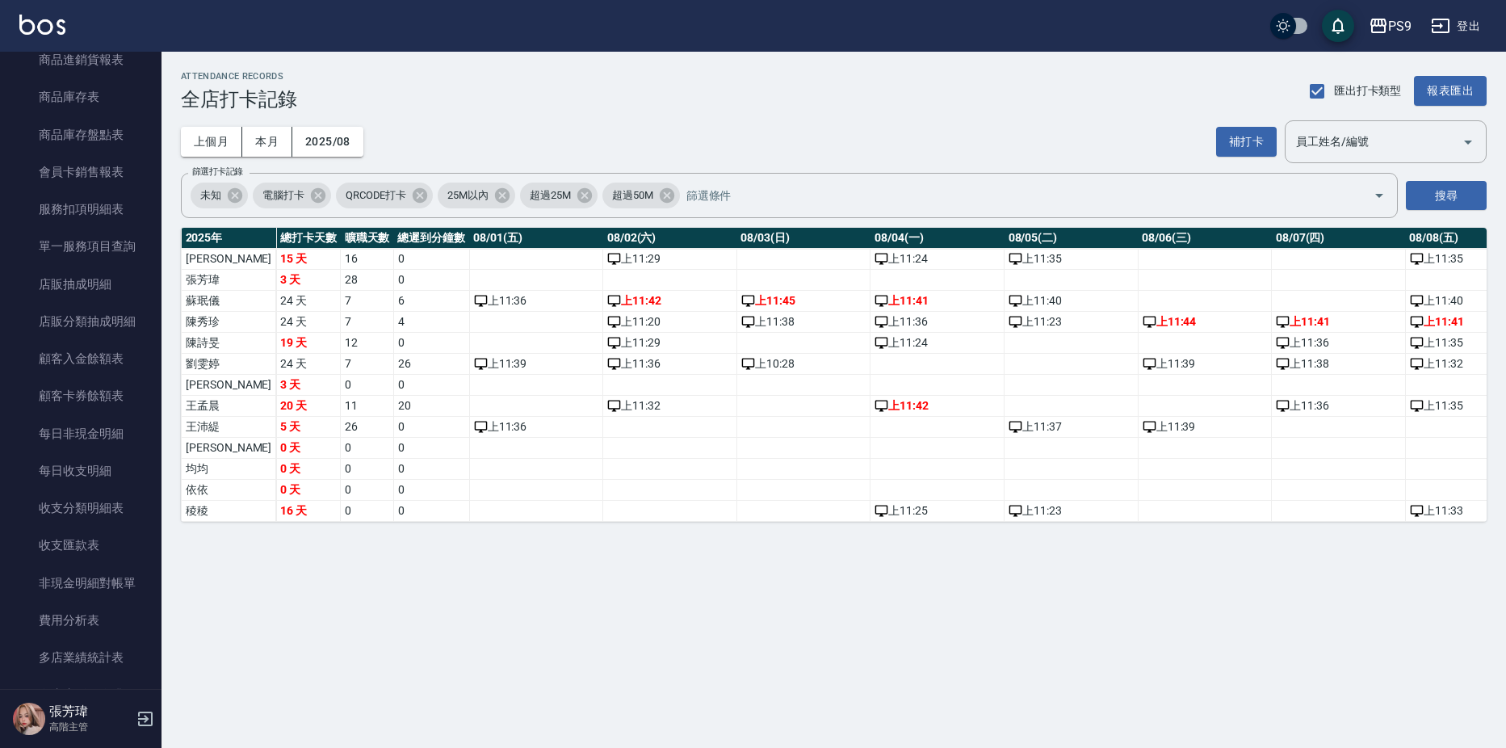
click at [47, 26] on img at bounding box center [42, 25] width 46 height 20
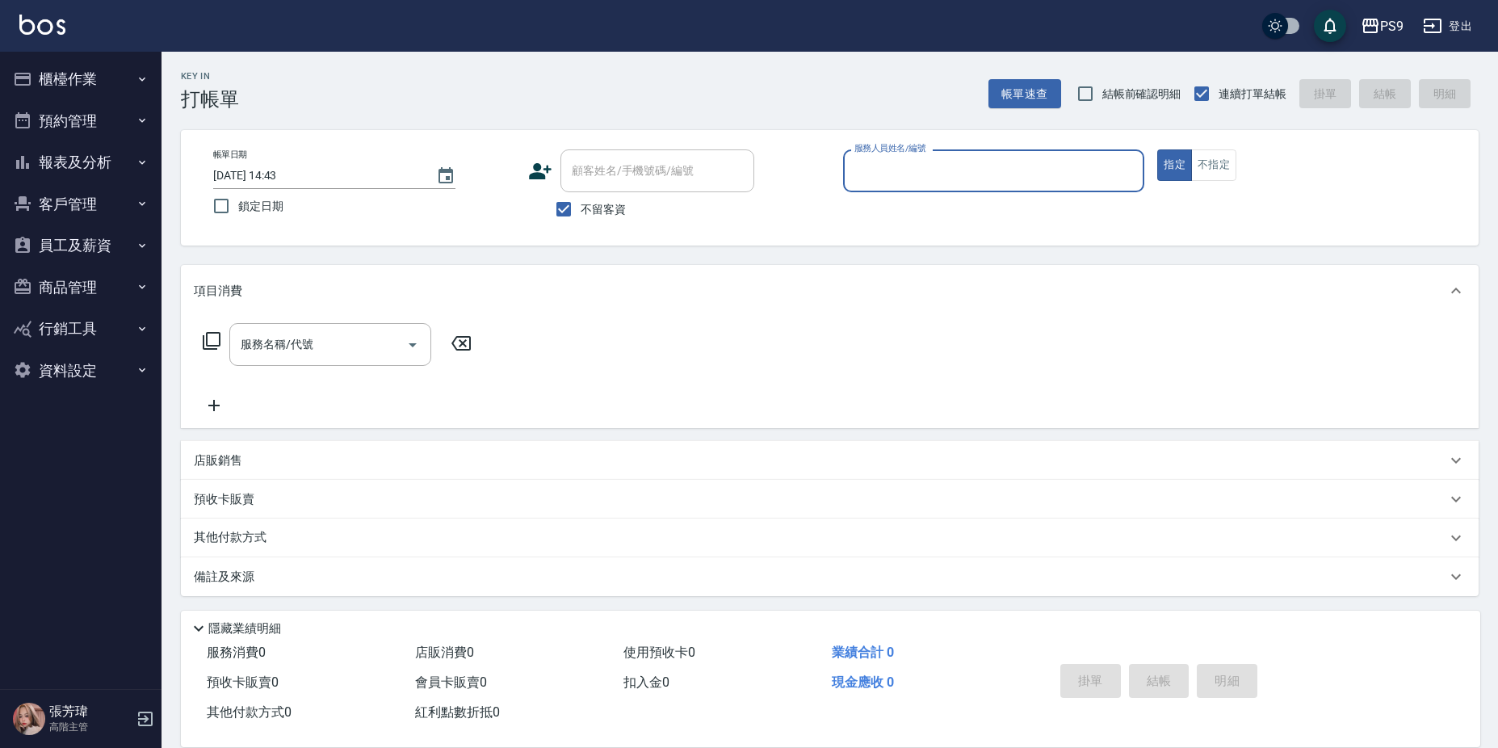
scroll to position [3, 0]
